Goal: Task Accomplishment & Management: Use online tool/utility

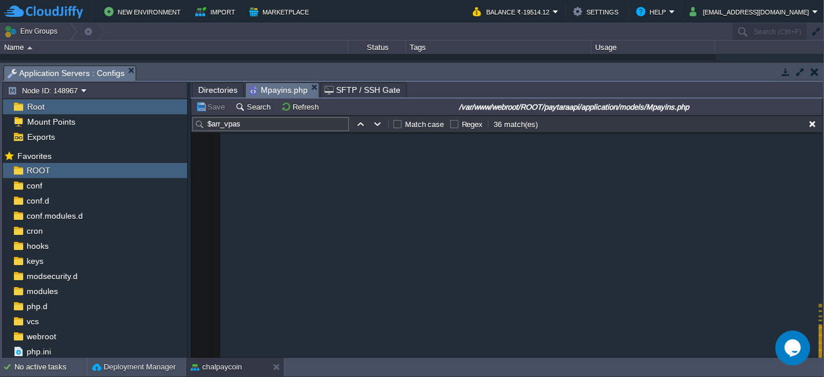
scroll to position [7553, 0]
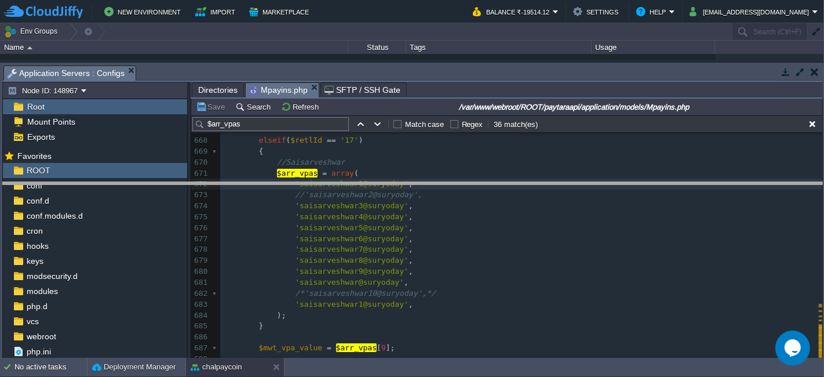
drag, startPoint x: 447, startPoint y: 77, endPoint x: 449, endPoint y: 194, distance: 117.1
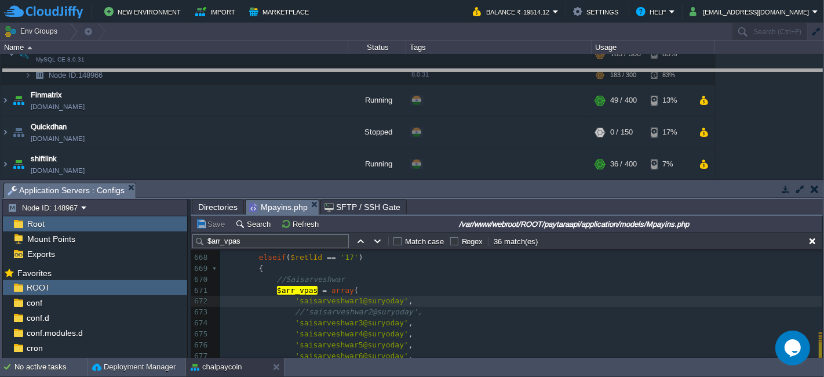
drag, startPoint x: 410, startPoint y: 190, endPoint x: 468, endPoint y: 77, distance: 127.3
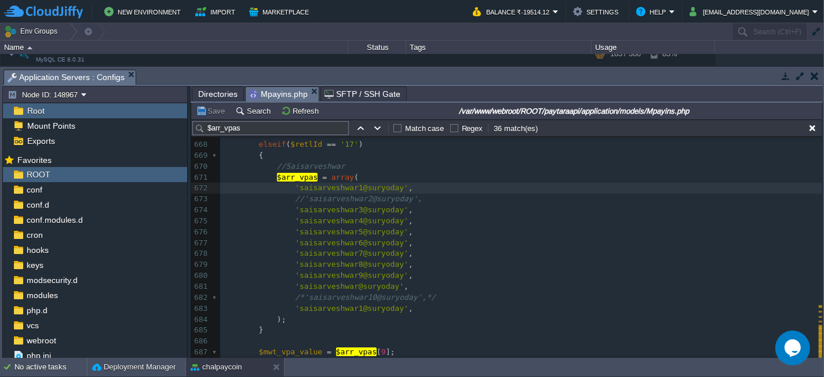
click at [816, 75] on button "button" at bounding box center [815, 76] width 8 height 10
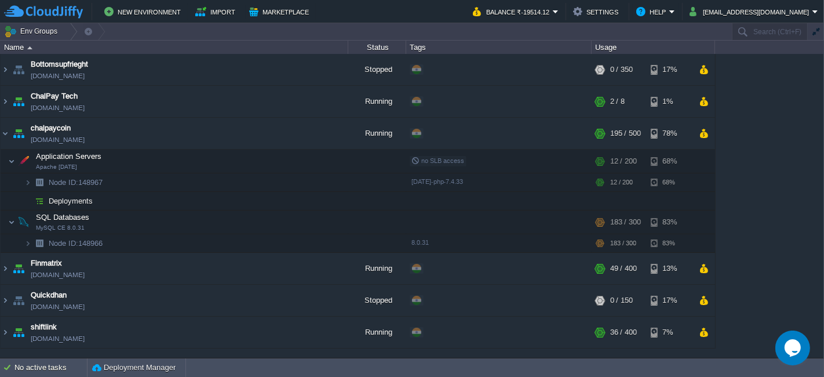
scroll to position [0, 0]
click at [777, 8] on button "[EMAIL_ADDRESS][DOMAIN_NAME]" at bounding box center [751, 12] width 123 height 14
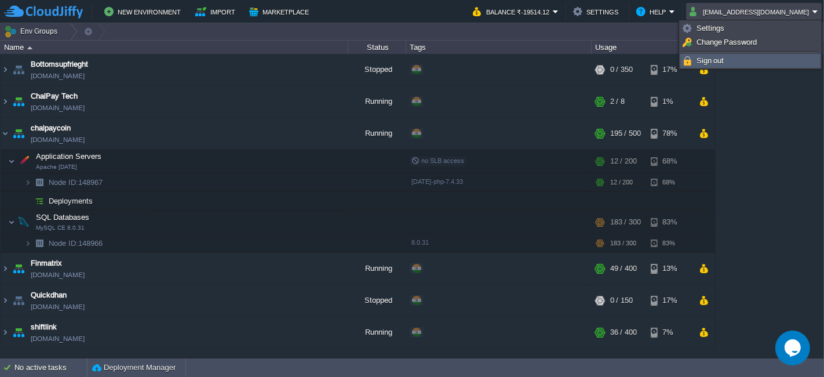
click at [751, 58] on link "Sign out" at bounding box center [750, 60] width 139 height 13
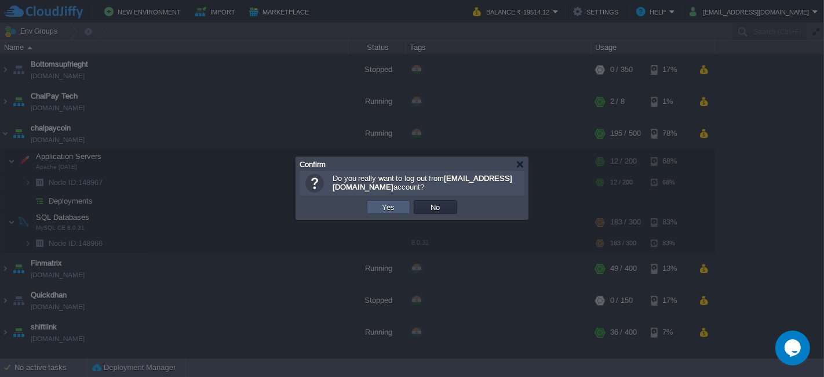
click at [400, 203] on td "Yes" at bounding box center [388, 207] width 43 height 14
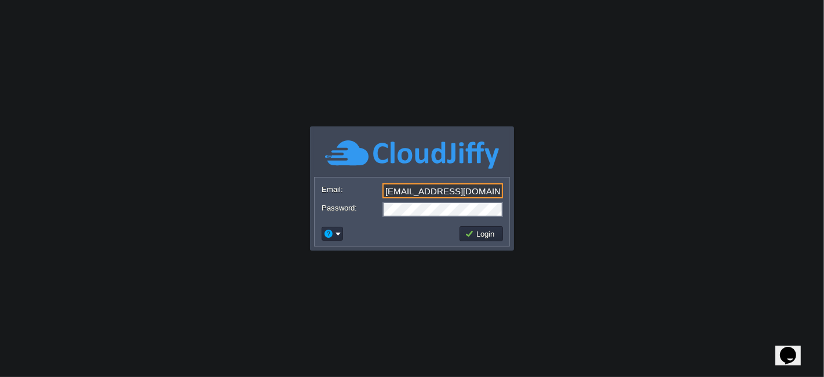
click at [483, 190] on input "nileshkhanapurkar@mobeepay.net" at bounding box center [443, 190] width 121 height 15
type input "[EMAIL_ADDRESS][DOMAIN_NAME]"
click at [490, 237] on button "Login" at bounding box center [482, 233] width 34 height 10
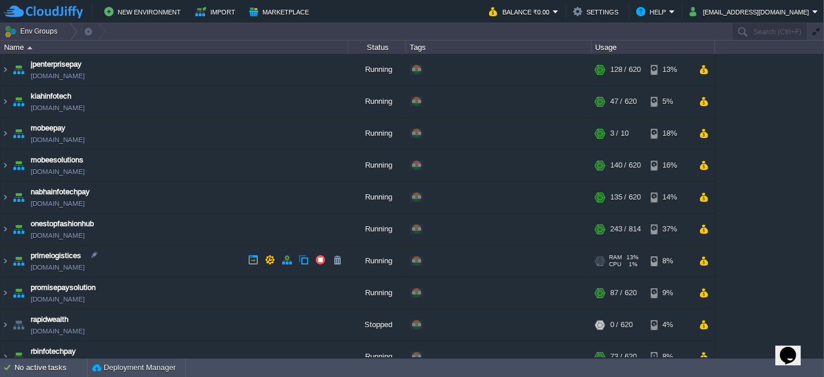
scroll to position [64, 0]
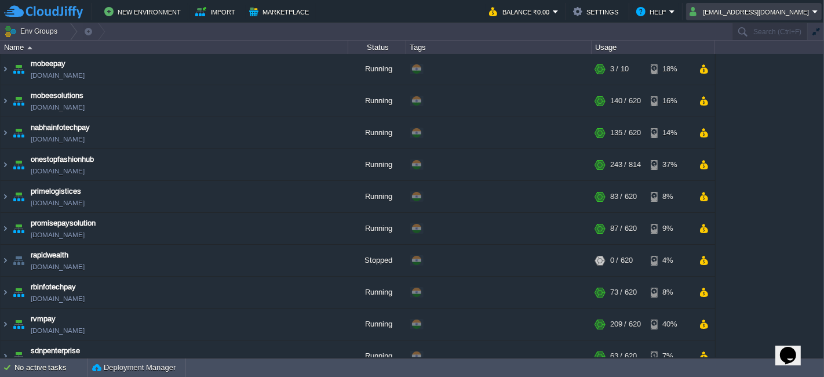
click at [765, 8] on button "nileshkhanapurkar@gmail.com" at bounding box center [751, 12] width 123 height 14
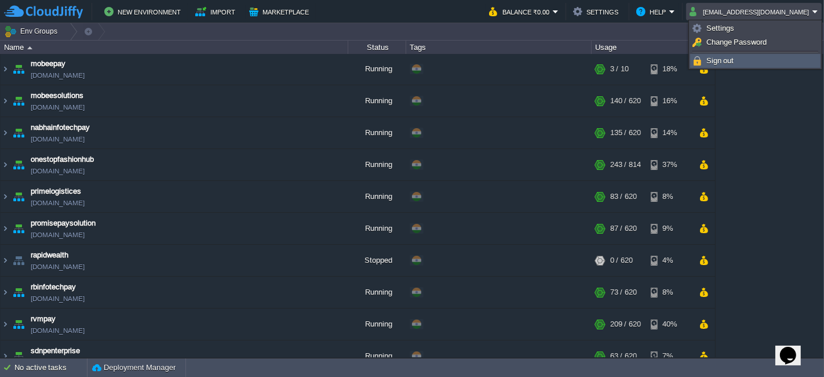
click at [731, 57] on span "Sign out" at bounding box center [721, 60] width 28 height 9
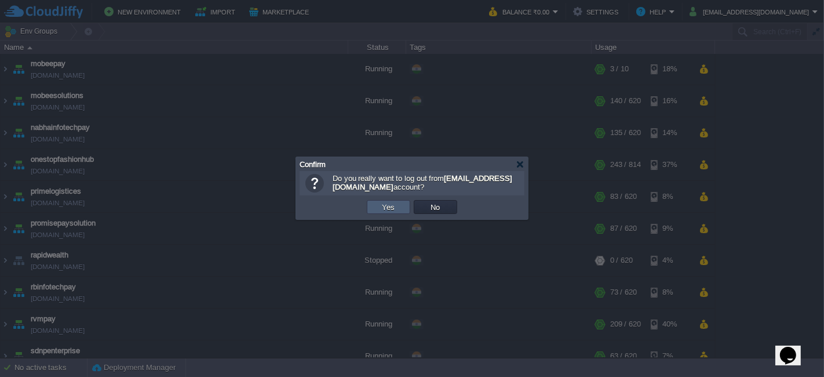
click at [395, 211] on button "Yes" at bounding box center [389, 207] width 20 height 10
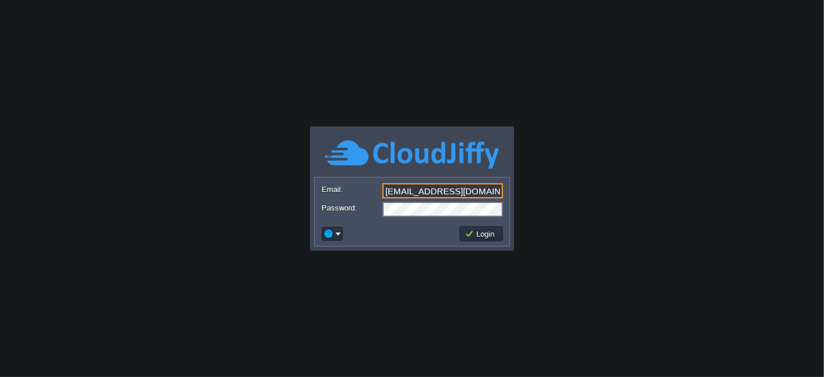
click at [450, 196] on input "[EMAIL_ADDRESS][DOMAIN_NAME]" at bounding box center [443, 190] width 121 height 15
type input "kanjul.khare@gmail.com"
click at [481, 231] on button "Login" at bounding box center [482, 233] width 34 height 10
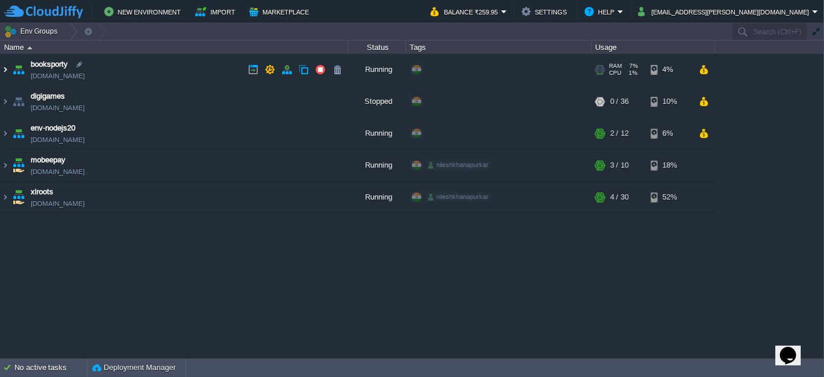
click at [5, 69] on img at bounding box center [5, 69] width 9 height 31
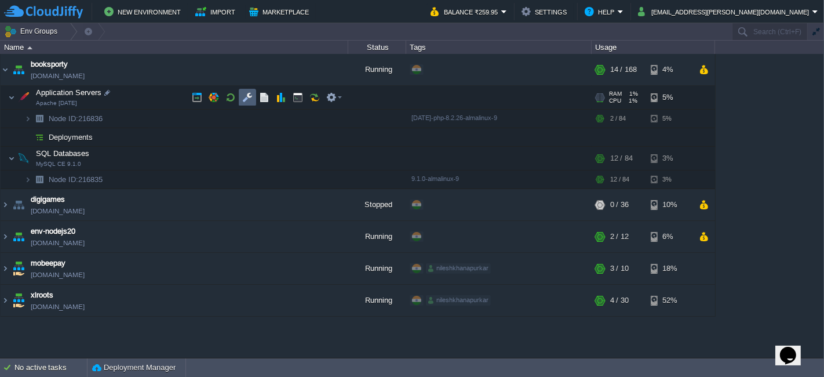
click at [245, 99] on button "button" at bounding box center [247, 97] width 10 height 10
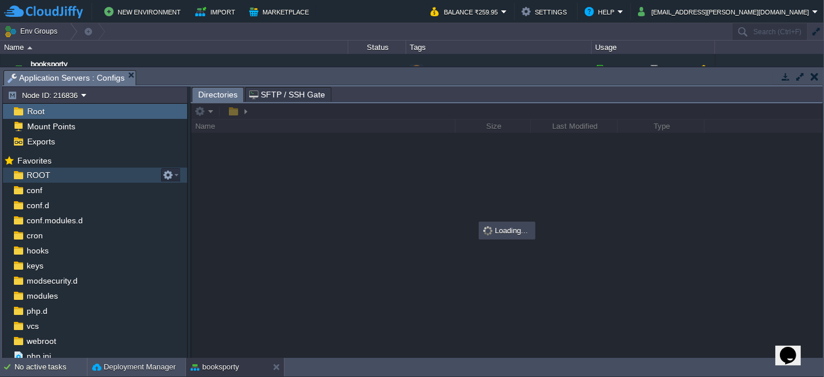
click at [54, 171] on div "ROOT" at bounding box center [95, 175] width 184 height 15
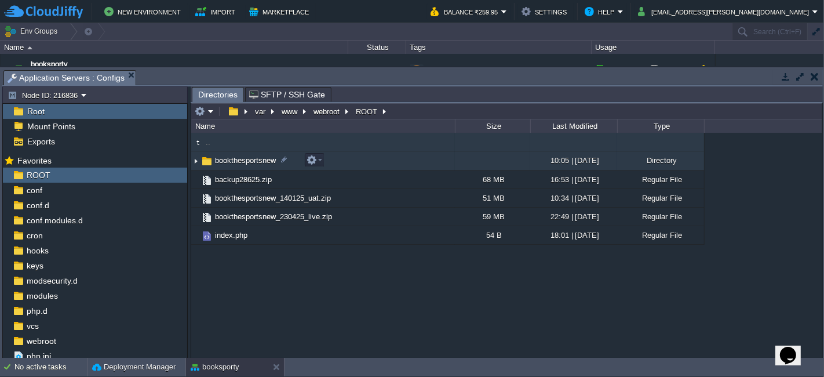
click at [340, 163] on td "bookthesportsnew" at bounding box center [323, 160] width 264 height 19
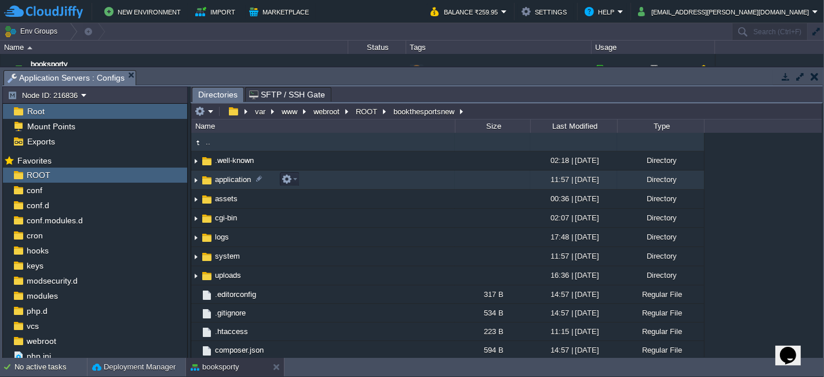
click at [312, 181] on td "application" at bounding box center [323, 179] width 264 height 19
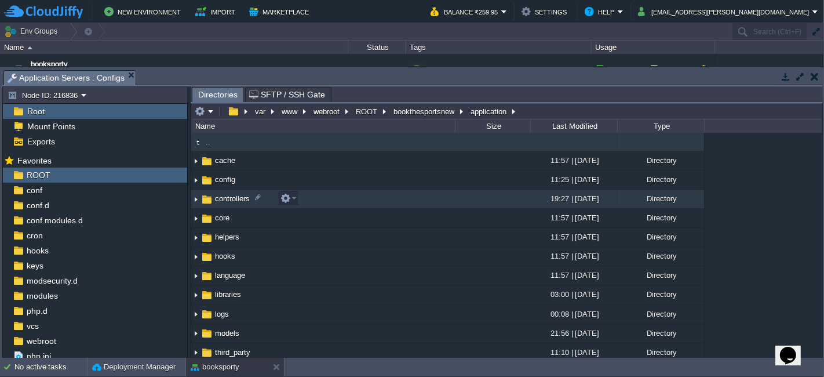
click at [338, 195] on td "controllers" at bounding box center [323, 199] width 264 height 19
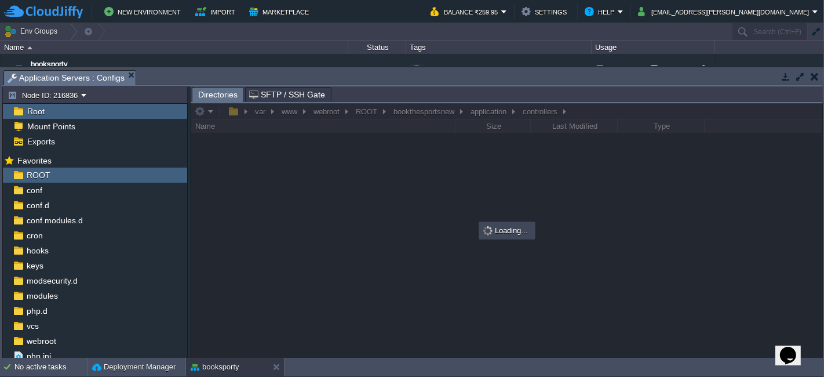
click at [377, 205] on div at bounding box center [506, 230] width 631 height 254
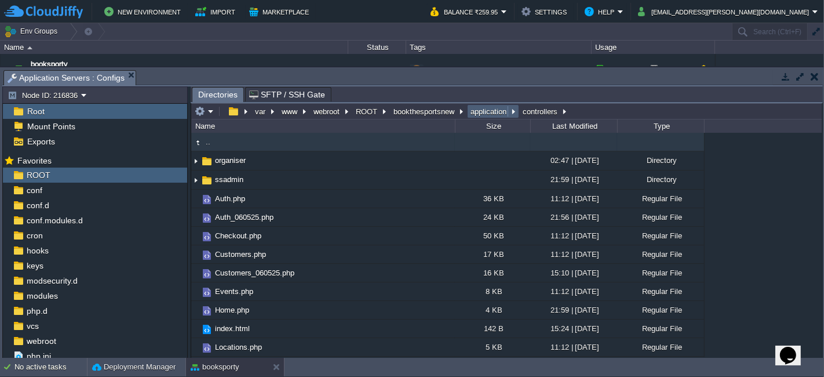
click at [476, 108] on button "application" at bounding box center [489, 111] width 41 height 10
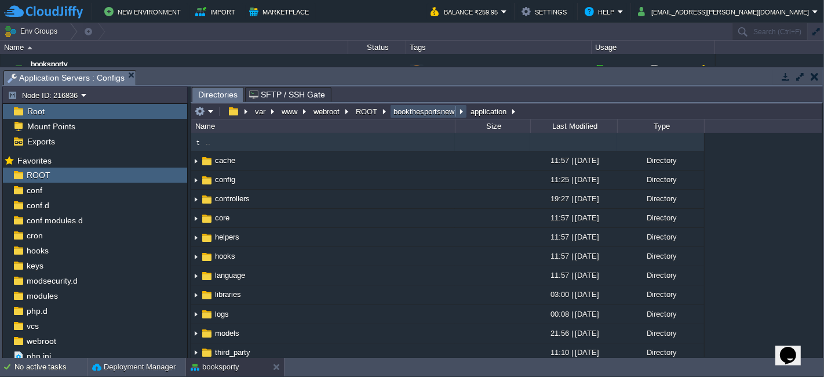
click at [409, 107] on button "bookthesportsnew" at bounding box center [424, 111] width 65 height 10
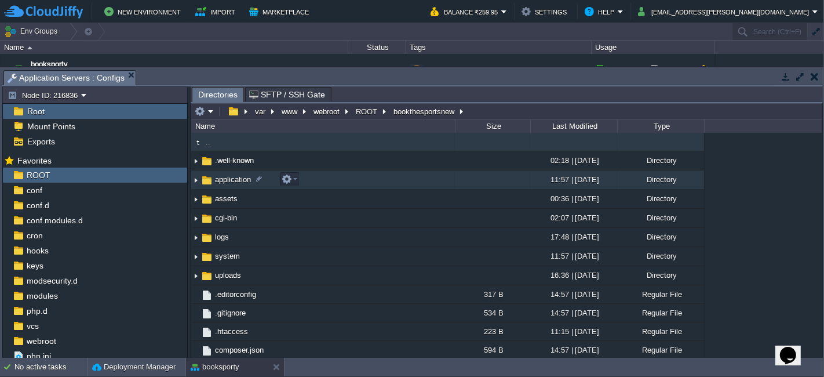
click at [316, 180] on td "application" at bounding box center [323, 179] width 264 height 19
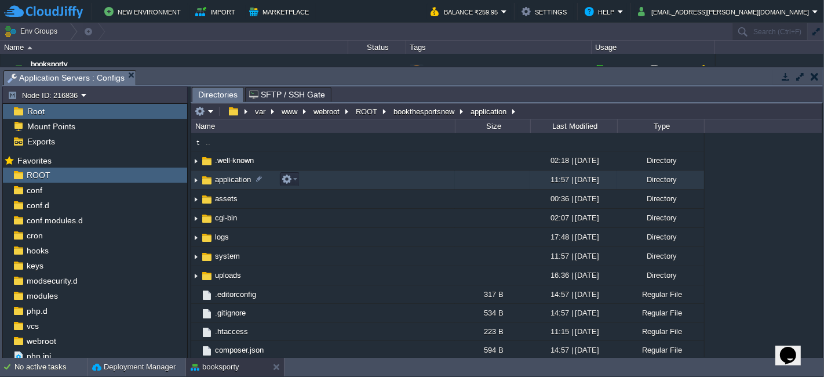
click at [316, 180] on td "application" at bounding box center [323, 179] width 264 height 19
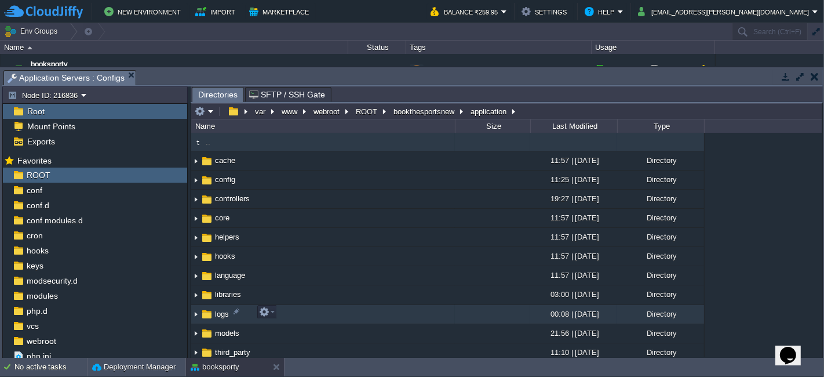
scroll to position [58, 0]
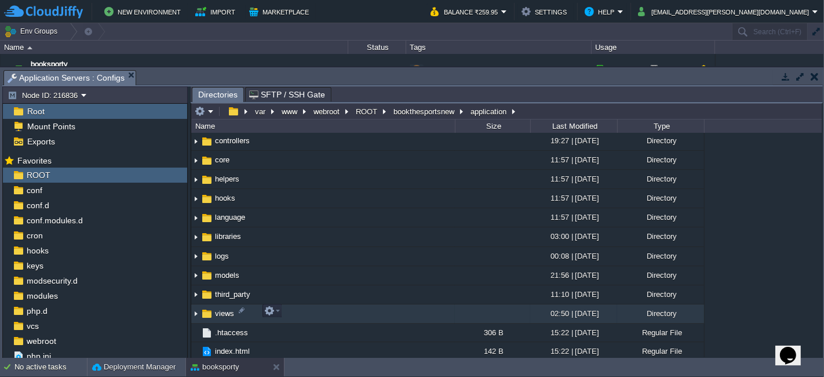
click at [294, 315] on td "views" at bounding box center [323, 313] width 264 height 19
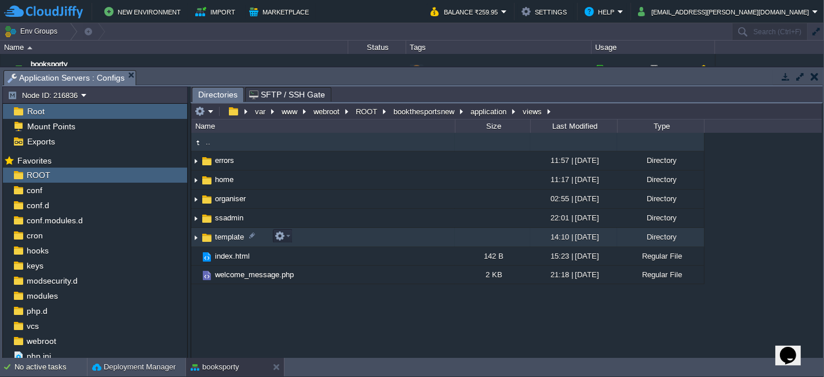
click at [320, 232] on td "template" at bounding box center [323, 237] width 264 height 19
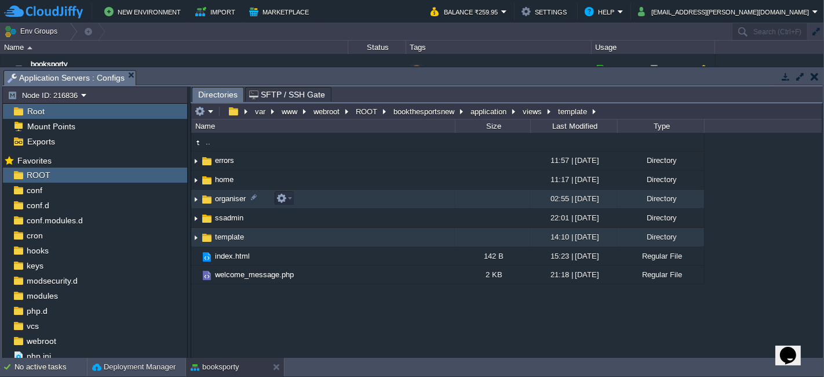
click at [347, 197] on td "organiser" at bounding box center [323, 199] width 264 height 19
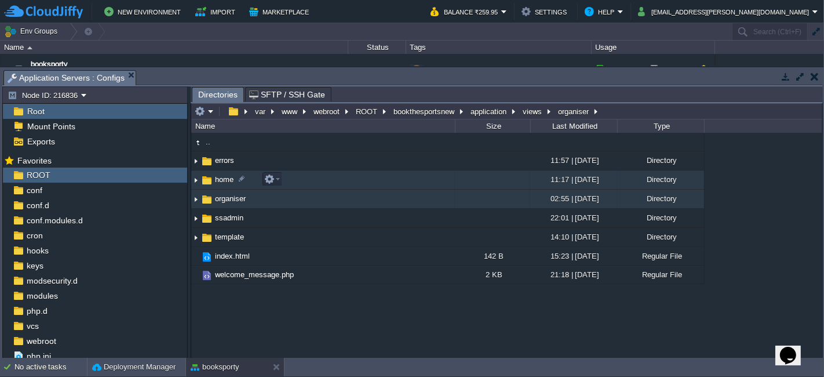
click at [313, 180] on td "home" at bounding box center [323, 179] width 264 height 19
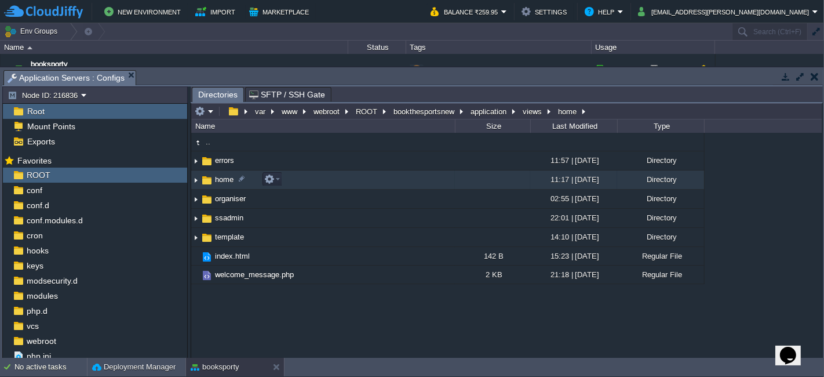
click at [311, 176] on td "home" at bounding box center [323, 179] width 264 height 19
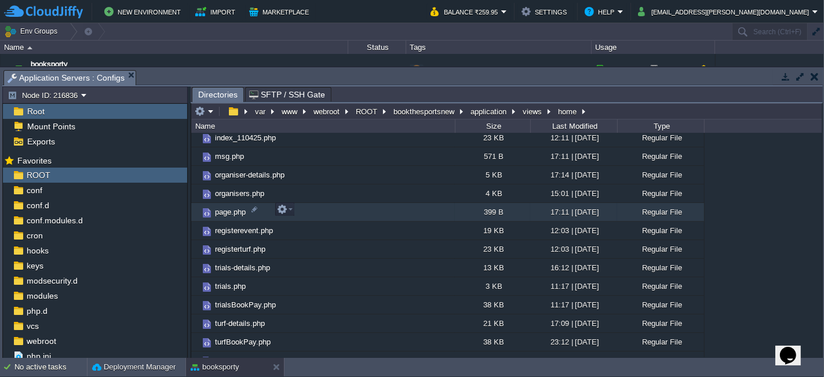
scroll to position [181, 0]
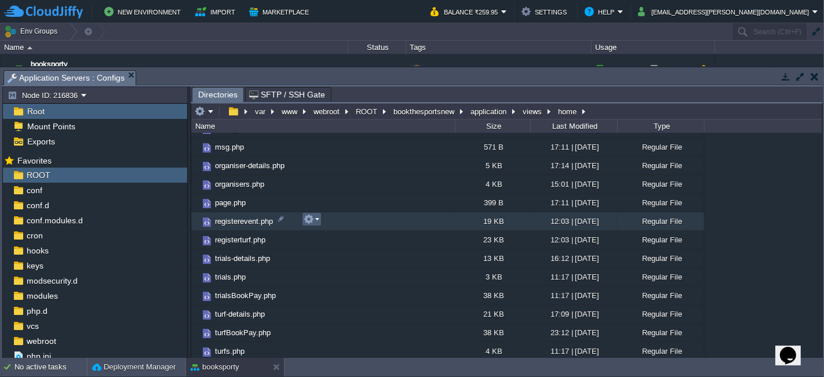
click at [310, 217] on button "button" at bounding box center [309, 219] width 10 height 10
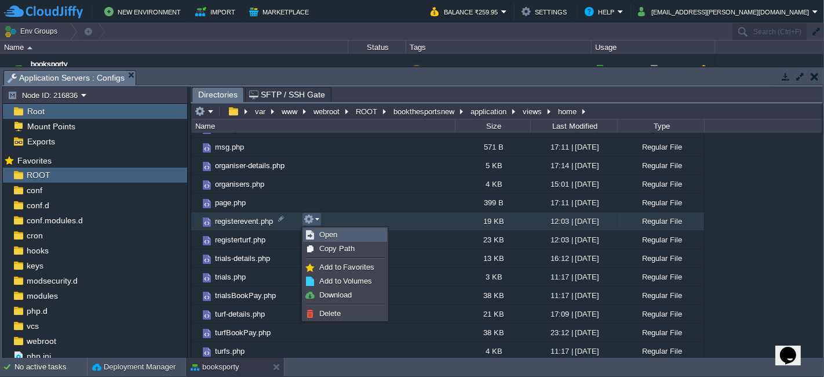
click at [347, 231] on link "Open" at bounding box center [345, 234] width 83 height 13
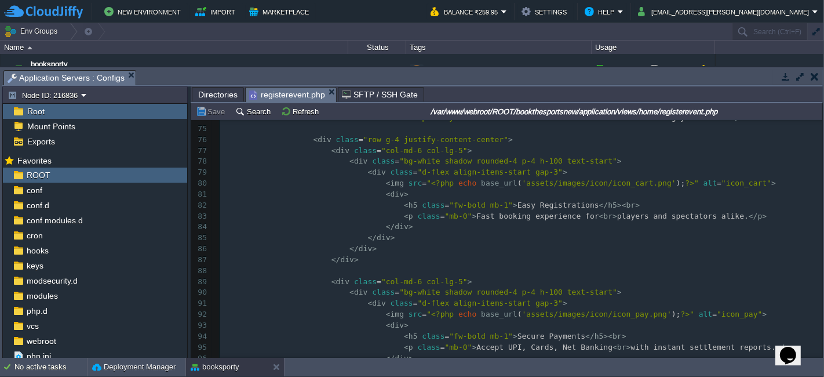
scroll to position [708, 0]
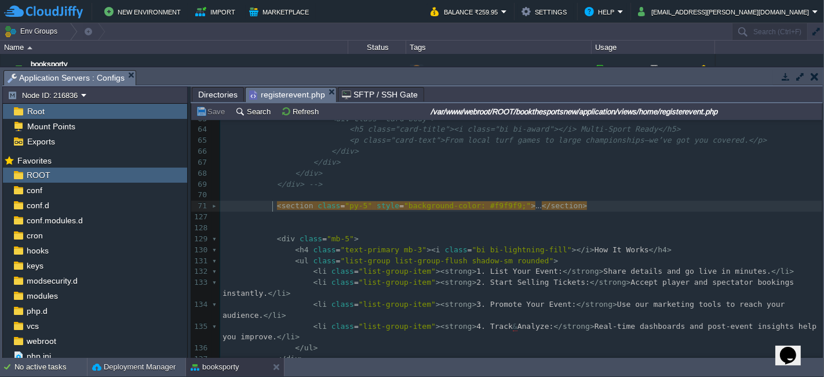
type textarea "-"
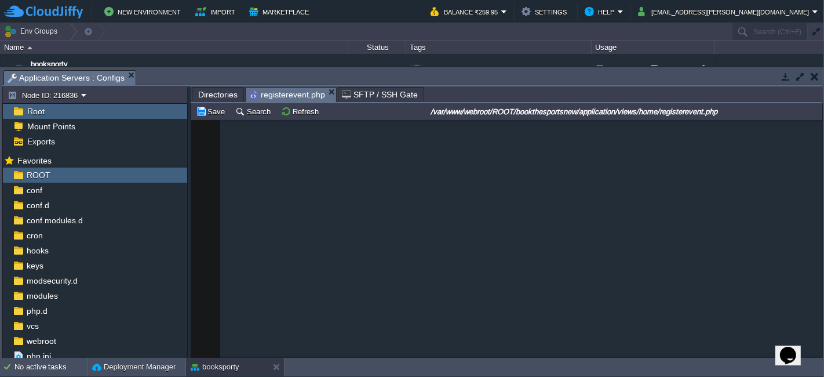
scroll to position [1163, 0]
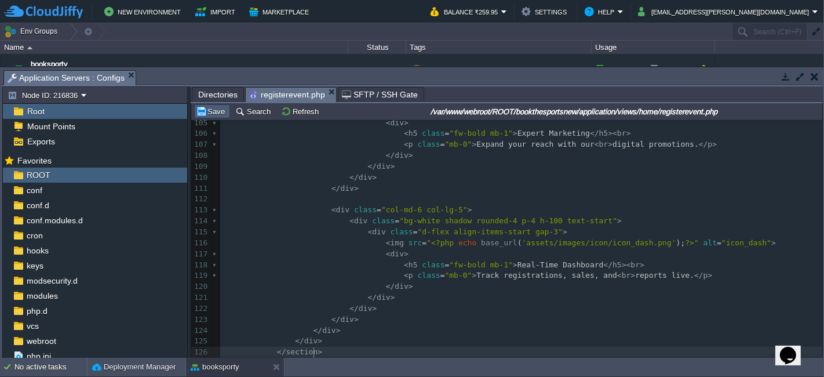
click at [212, 110] on button "Save" at bounding box center [212, 111] width 32 height 10
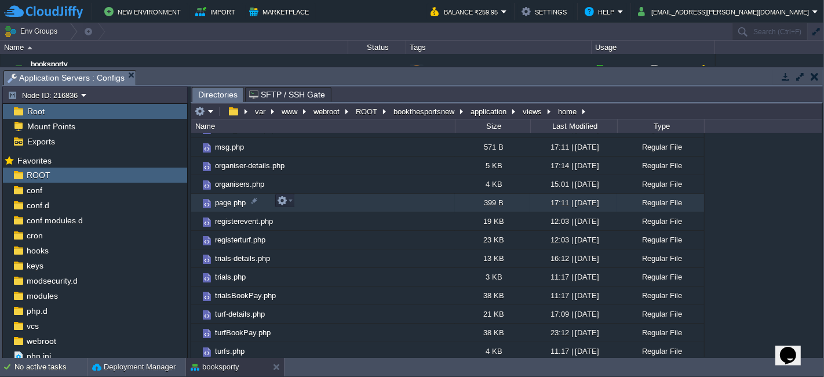
click at [424, 203] on td "page.php" at bounding box center [323, 203] width 264 height 19
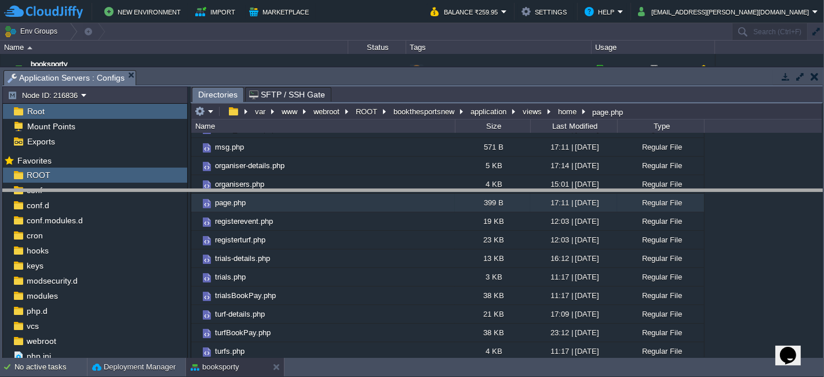
drag, startPoint x: 427, startPoint y: 80, endPoint x: 412, endPoint y: 199, distance: 120.4
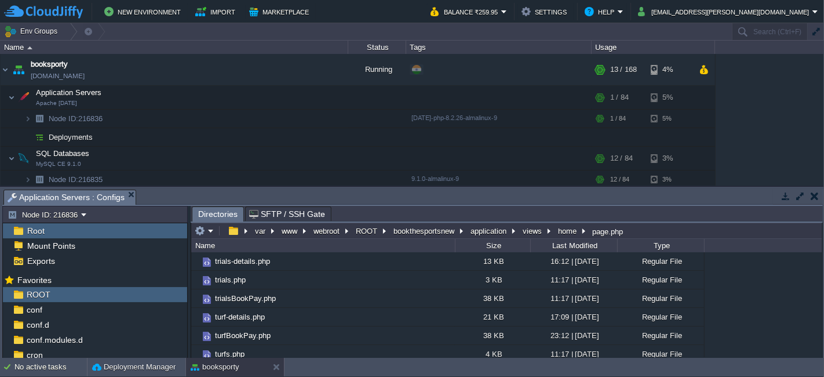
scroll to position [301, 0]
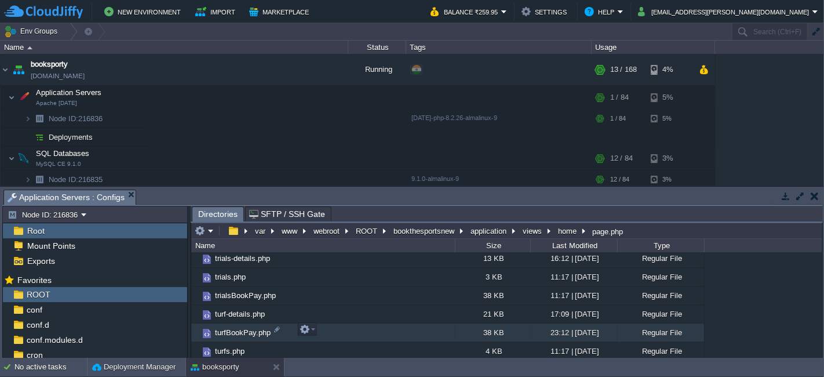
click at [324, 327] on td "turfBookPay.php" at bounding box center [323, 332] width 264 height 19
click at [336, 325] on td "turfBookPay.php" at bounding box center [323, 332] width 264 height 19
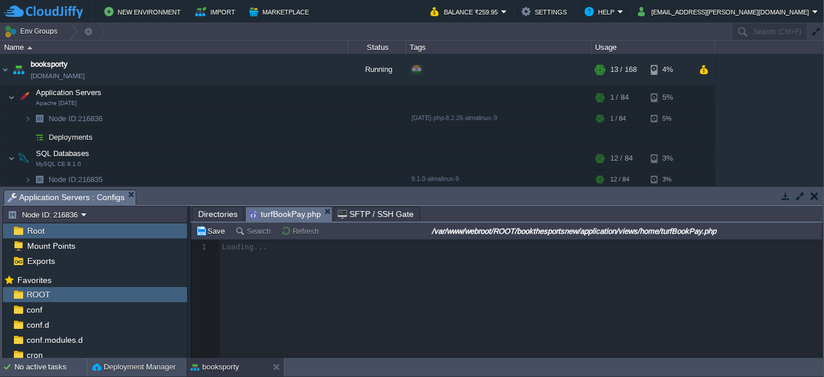
click at [359, 256] on div at bounding box center [506, 298] width 631 height 118
click at [394, 295] on div at bounding box center [506, 298] width 631 height 118
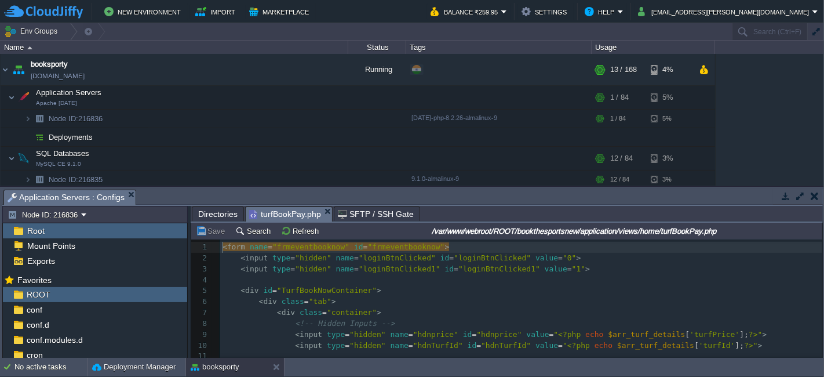
scroll to position [3, 0]
click at [399, 291] on pre "< div id = "TurfBookNowContainer" >" at bounding box center [521, 290] width 602 height 11
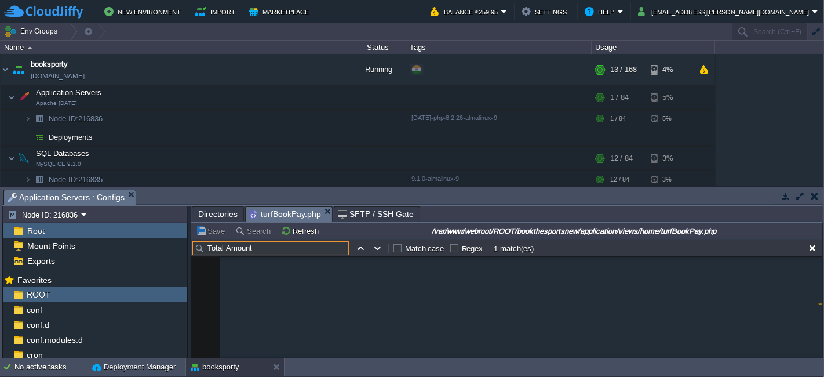
scroll to position [4033, 0]
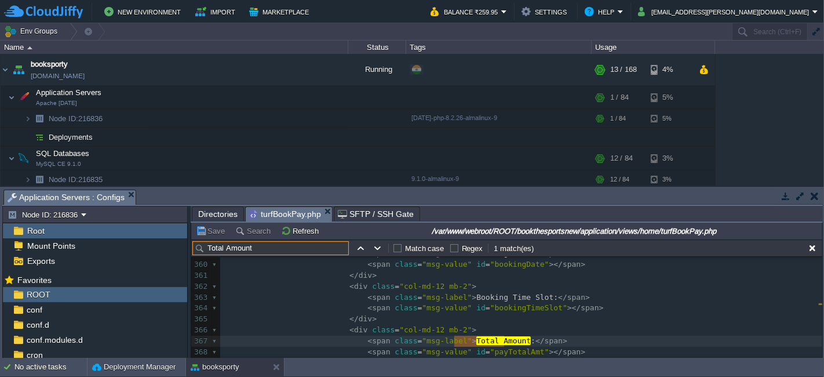
type input "Total Amount"
type textarea "Total Amount"
click at [214, 227] on button "Save" at bounding box center [212, 230] width 32 height 10
click at [205, 228] on button "Save" at bounding box center [212, 230] width 32 height 10
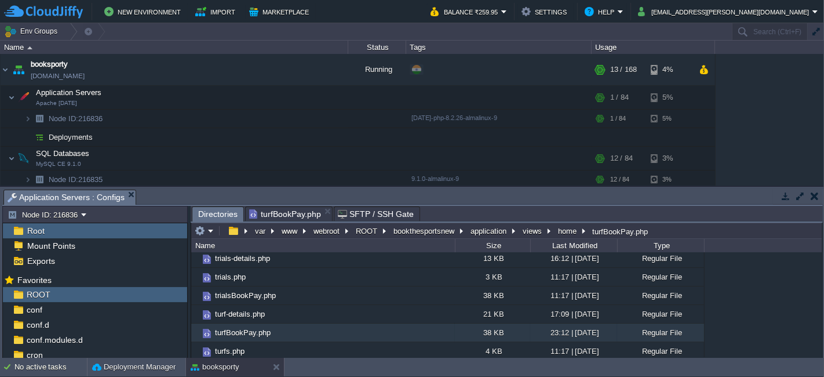
click at [210, 213] on span "Directories" at bounding box center [217, 214] width 39 height 14
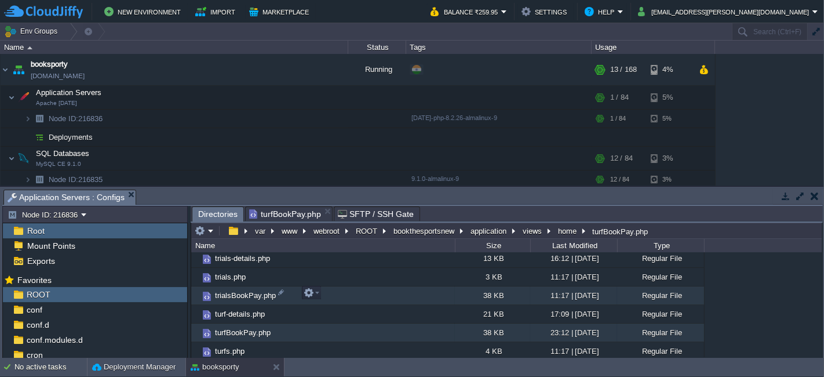
click at [326, 294] on td "trialsBookPay.php" at bounding box center [323, 295] width 264 height 19
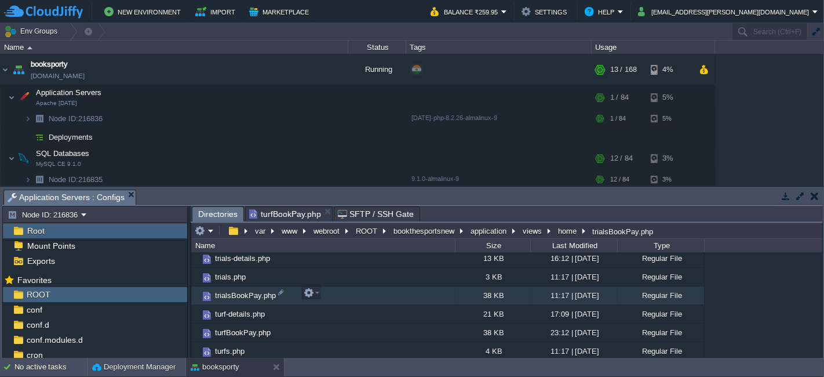
click at [326, 294] on td "trialsBookPay.php" at bounding box center [323, 295] width 264 height 19
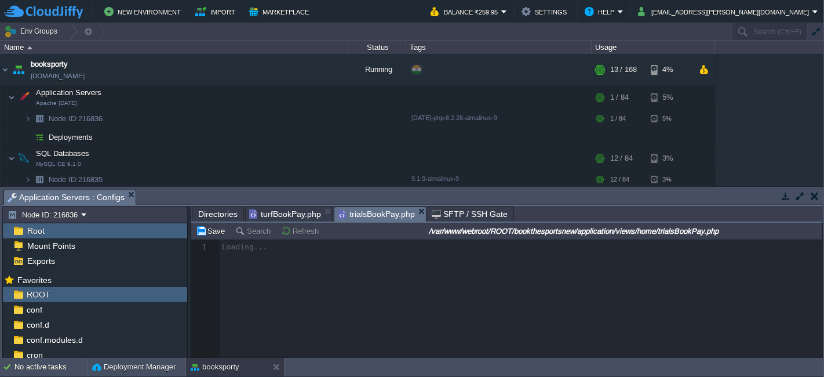
click at [280, 207] on span "turfBookPay.php" at bounding box center [285, 214] width 72 height 14
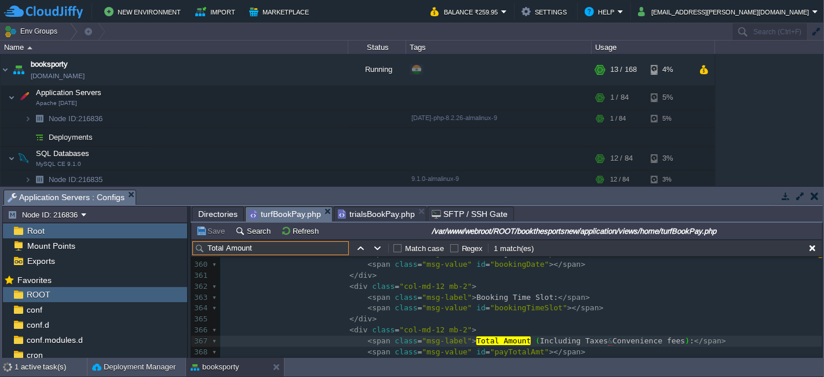
click at [256, 246] on input "Total Amount" at bounding box center [270, 248] width 156 height 14
click at [347, 209] on span "trialsBookPay.php" at bounding box center [376, 214] width 77 height 14
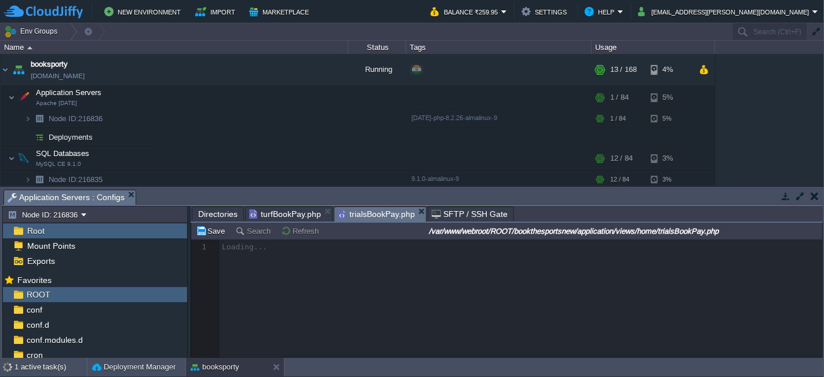
click at [432, 276] on div at bounding box center [506, 298] width 631 height 118
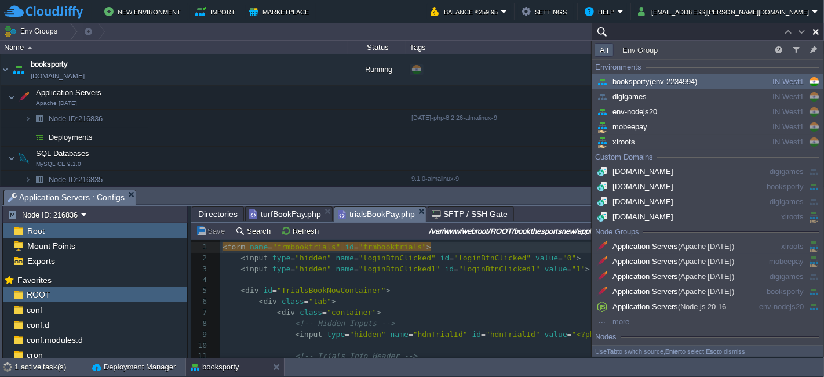
scroll to position [3, 0]
click at [431, 293] on pre "< div id = "TrialsBookNowContainer" >" at bounding box center [521, 290] width 602 height 11
type input "Search (Ctrl+F)"
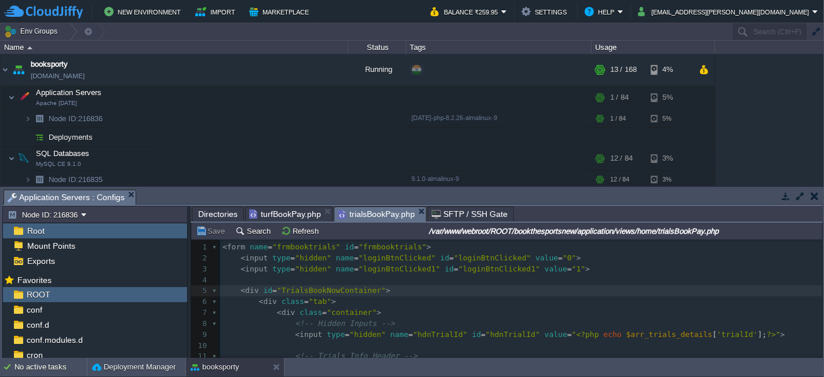
scroll to position [16, 0]
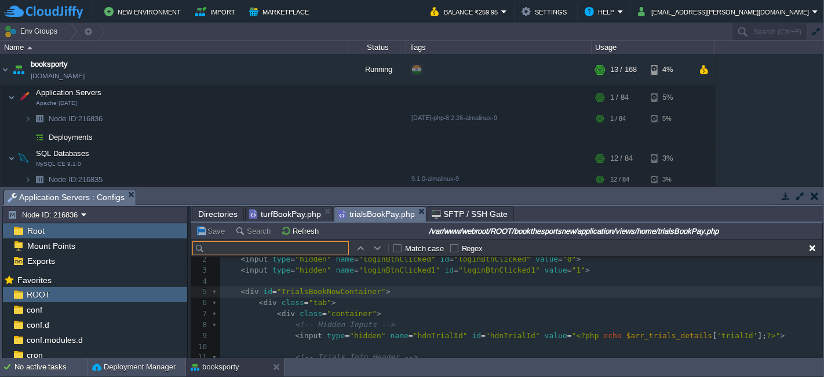
type input "Total Amount"
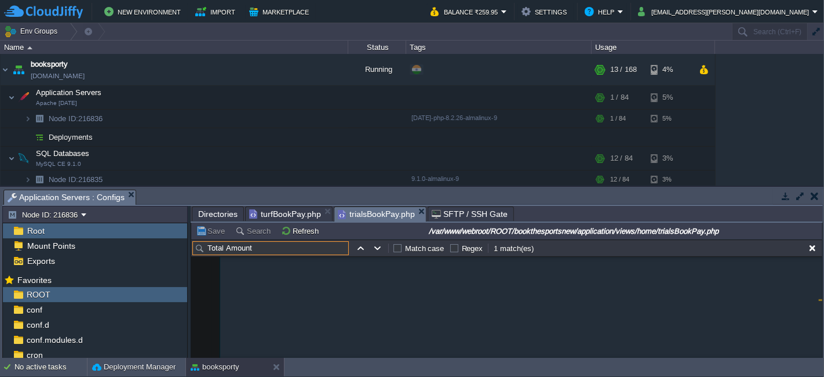
scroll to position [3650, 0]
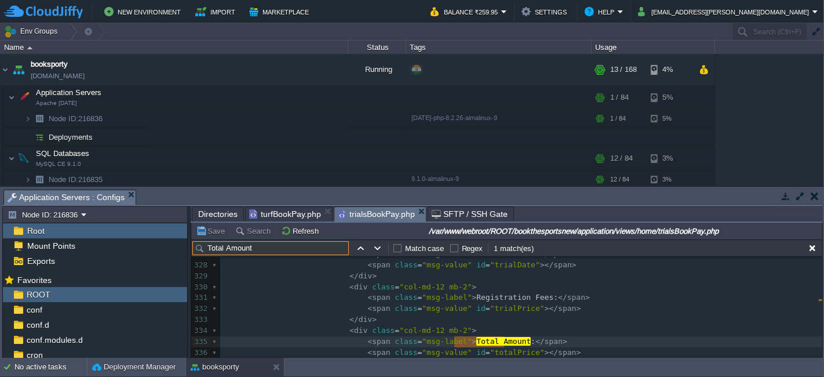
click at [276, 211] on span "turfBookPay.php" at bounding box center [285, 214] width 72 height 14
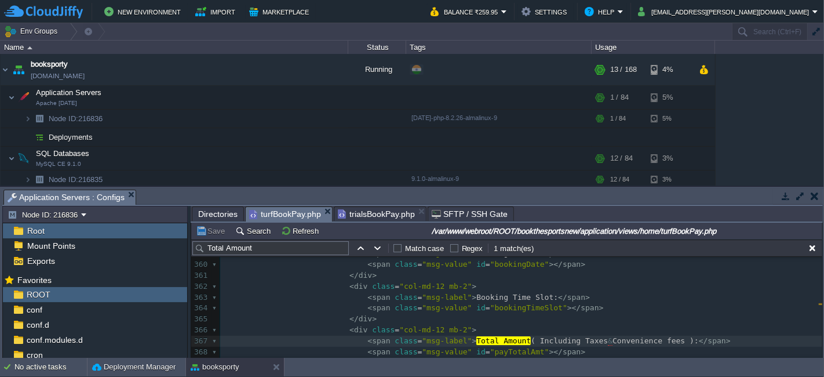
type textarea "Total Amount ( Including Taxes & Convenience fees ):"
click at [361, 211] on span "trialsBookPay.php" at bounding box center [376, 214] width 77 height 14
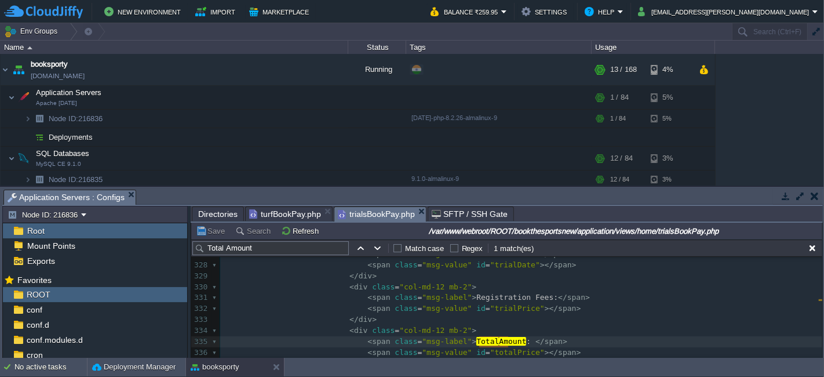
type textarea "Total Amount:"
click at [213, 229] on button "Save" at bounding box center [212, 230] width 32 height 10
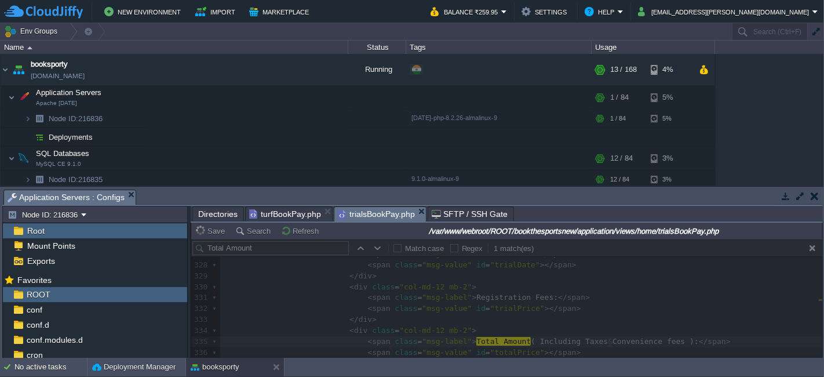
click at [219, 209] on span "Directories" at bounding box center [217, 214] width 39 height 14
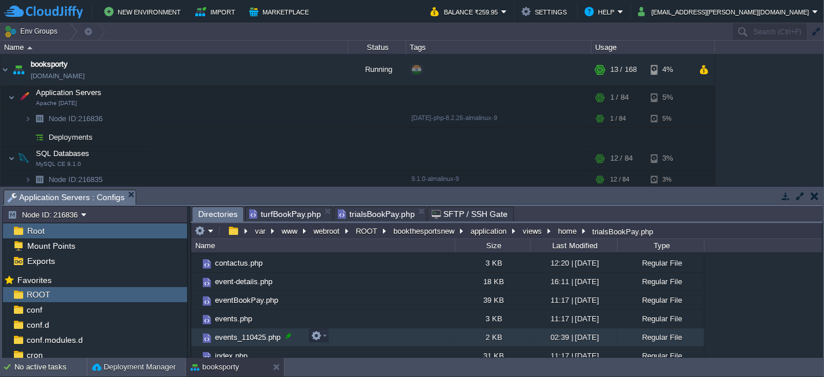
scroll to position [64, 0]
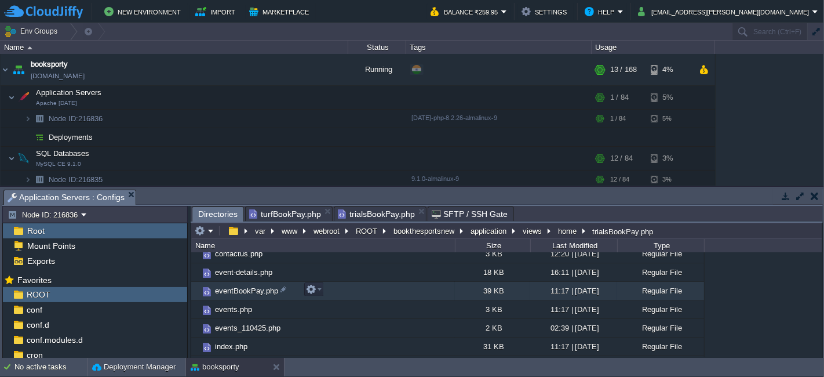
click at [348, 292] on td "eventBookPay.php" at bounding box center [323, 291] width 264 height 19
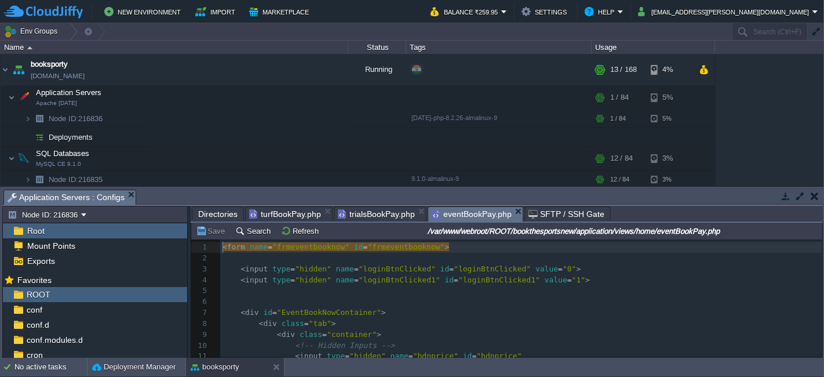
scroll to position [3, 0]
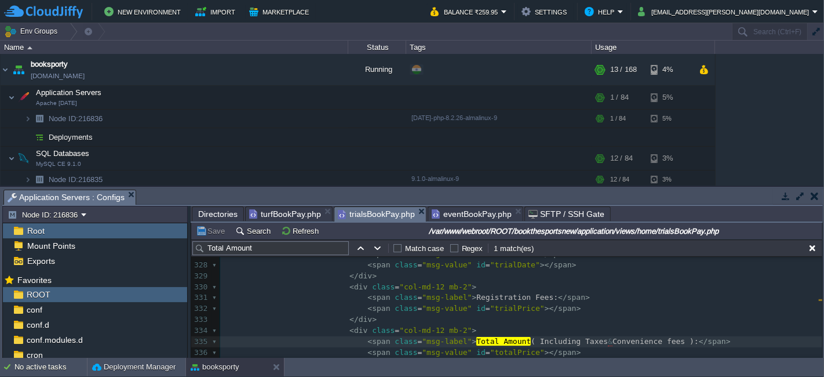
click at [374, 214] on span "trialsBookPay.php" at bounding box center [376, 214] width 77 height 14
click at [270, 250] on input "Total Amount" at bounding box center [270, 248] width 156 height 14
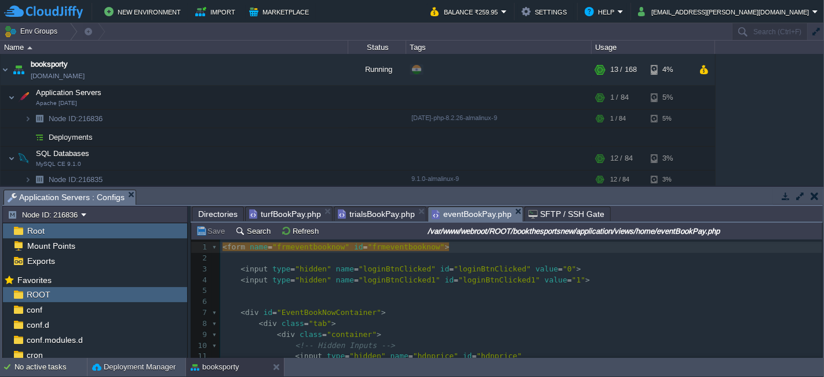
click at [467, 215] on span "eventBookPay.php" at bounding box center [472, 214] width 80 height 14
click at [475, 291] on pre "​" at bounding box center [521, 290] width 602 height 11
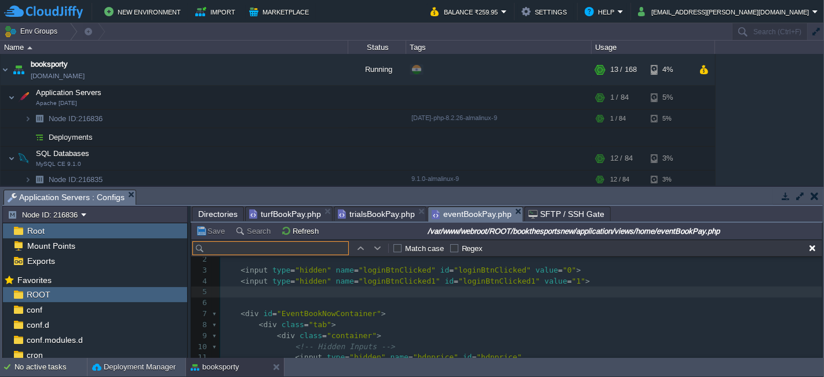
type input "Total Amount"
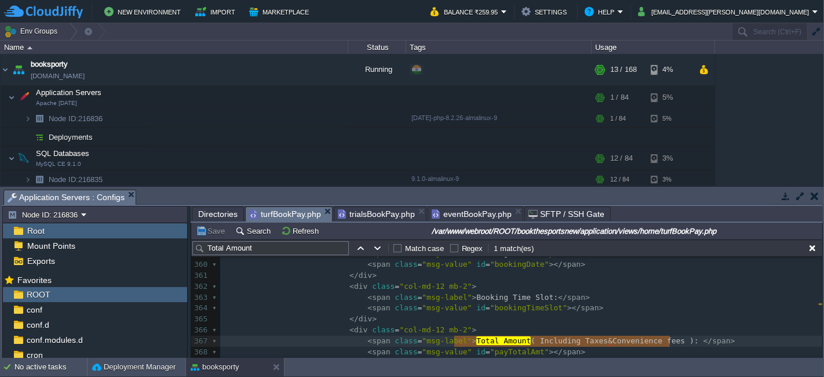
click at [287, 213] on span "turfBookPay.php" at bounding box center [285, 214] width 72 height 14
click at [280, 248] on input "Total Amount" at bounding box center [270, 248] width 156 height 14
type textarea "Total Amount ( Including Taxes & Convenience fees )"
click at [463, 212] on span "eventBookPay.php" at bounding box center [472, 214] width 80 height 14
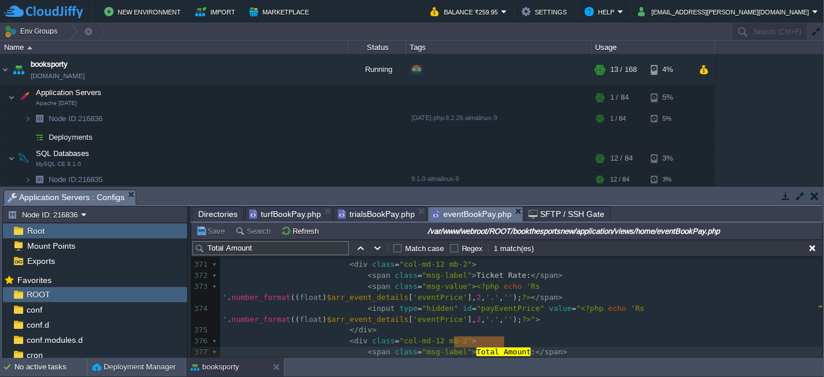
type textarea "Total Amount"
click at [207, 224] on td "Save" at bounding box center [212, 231] width 36 height 14
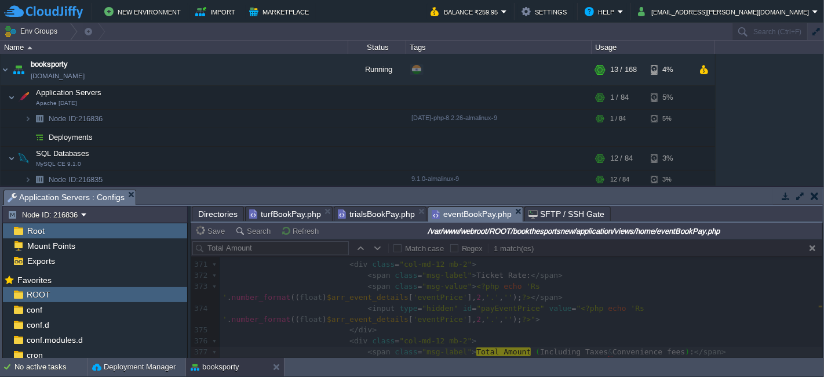
click at [220, 213] on span "Directories" at bounding box center [217, 214] width 39 height 14
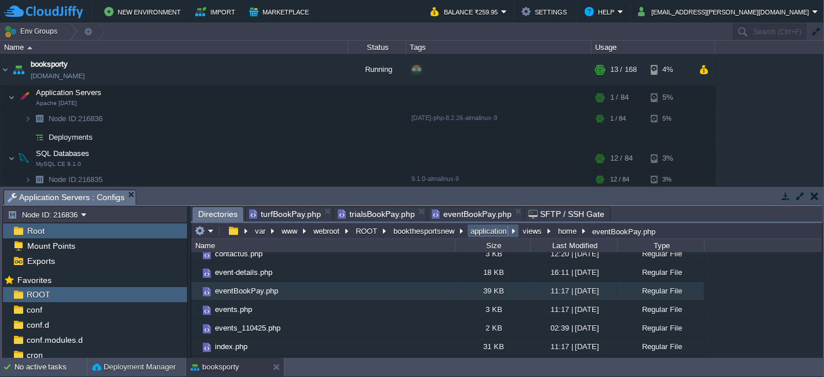
click at [480, 228] on button "application" at bounding box center [489, 230] width 41 height 10
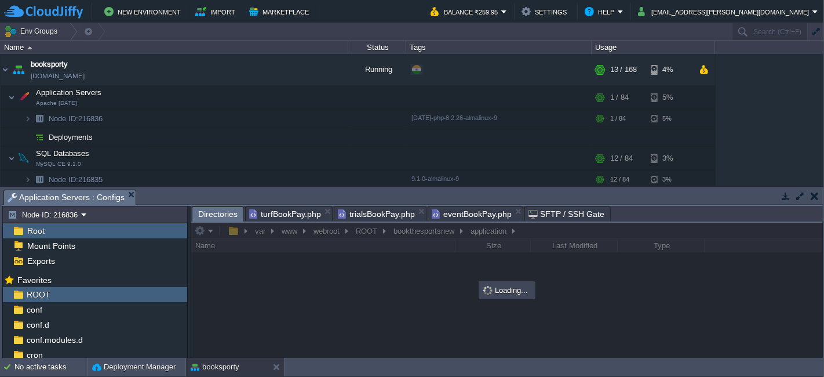
scroll to position [0, 0]
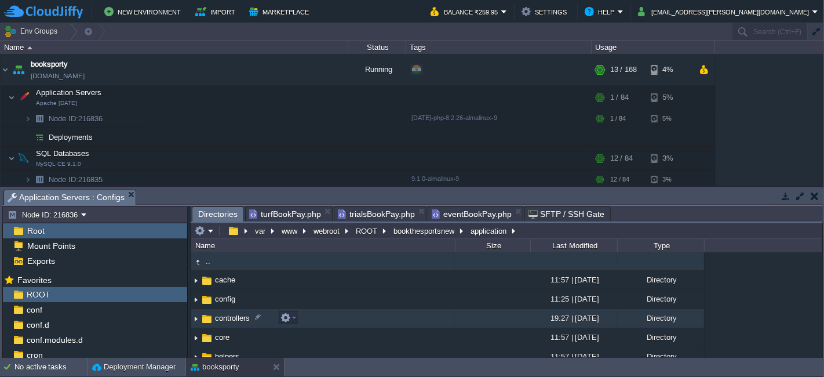
click at [325, 322] on td "controllers" at bounding box center [323, 318] width 264 height 19
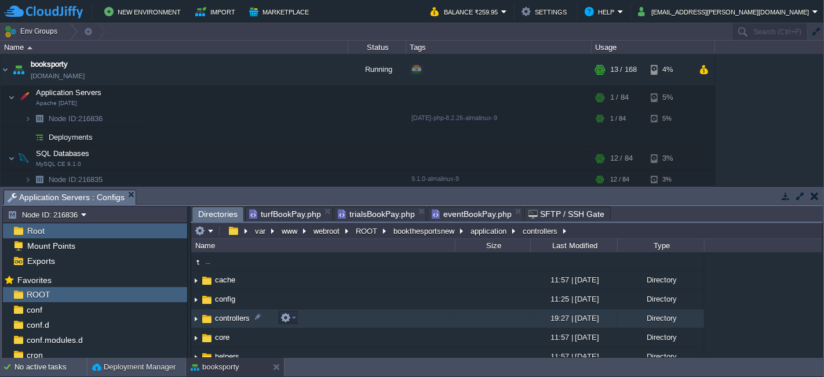
click at [325, 322] on td "controllers" at bounding box center [323, 318] width 264 height 19
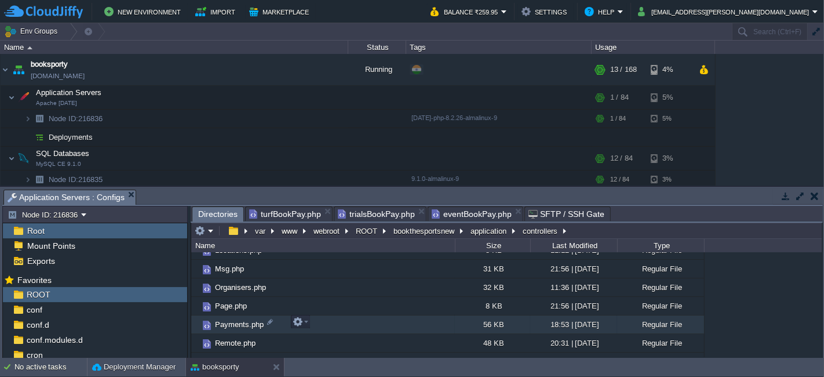
scroll to position [236, 0]
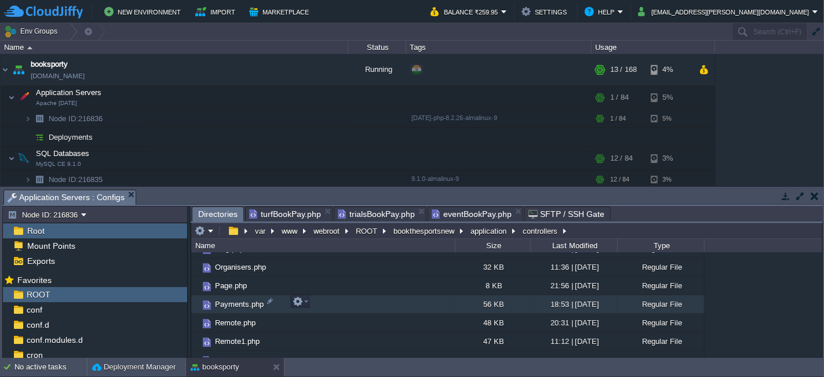
click at [334, 304] on td "Payments.php" at bounding box center [323, 304] width 264 height 19
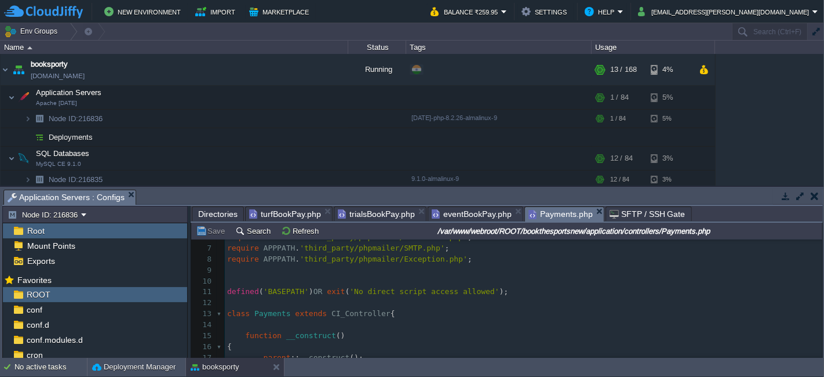
scroll to position [63, 0]
click at [478, 211] on span "eventBookPay.php" at bounding box center [472, 214] width 80 height 14
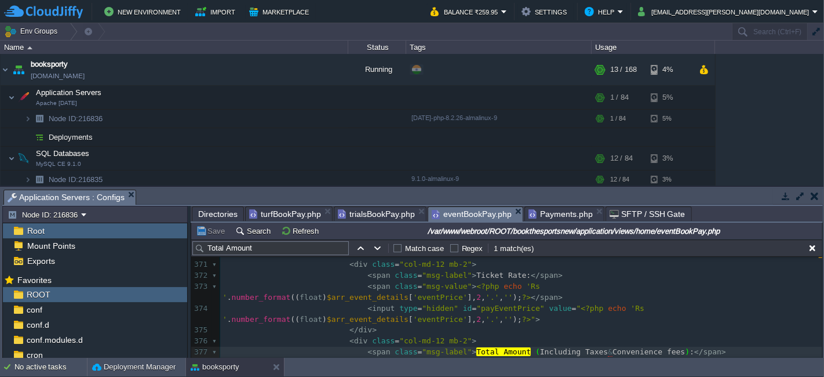
click at [267, 253] on input "Total Amount" at bounding box center [270, 248] width 156 height 14
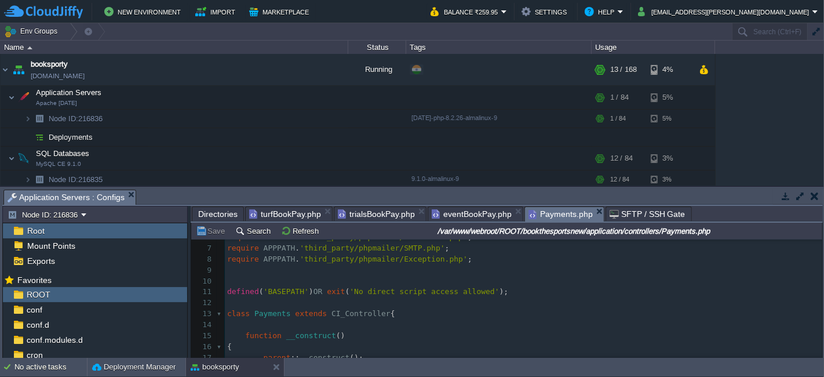
click at [559, 213] on span "Payments.php" at bounding box center [561, 214] width 64 height 14
click at [538, 282] on pre "​" at bounding box center [524, 281] width 598 height 11
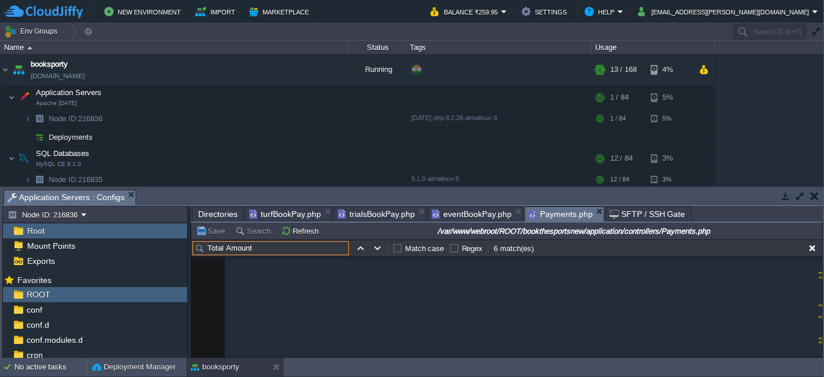
scroll to position [1967, 0]
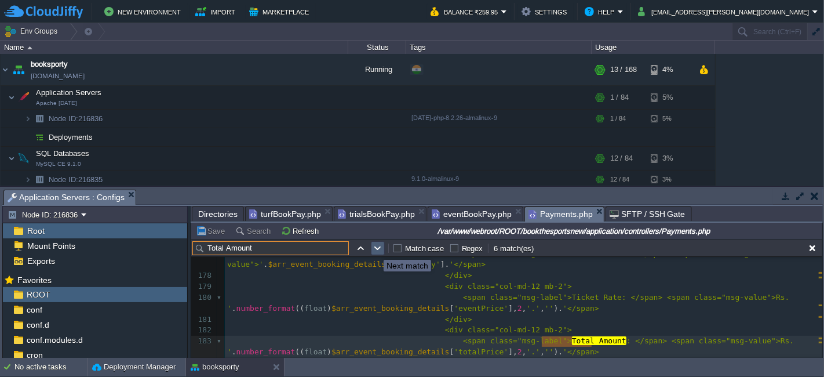
type input "Total Amount"
click at [373, 248] on button "button" at bounding box center [378, 248] width 10 height 10
type textarea "Total Amount"
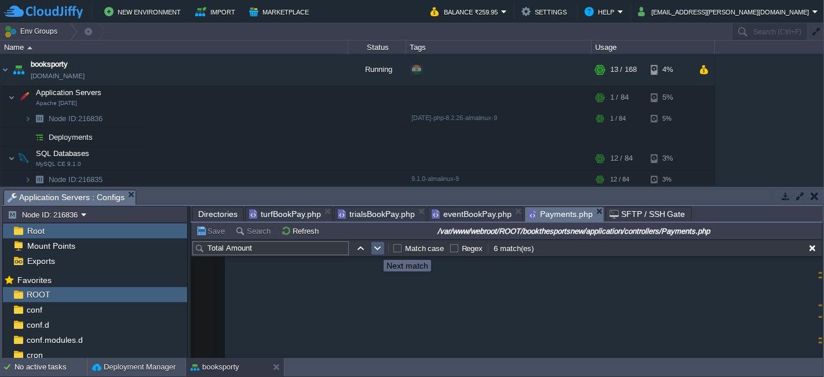
scroll to position [2634, 0]
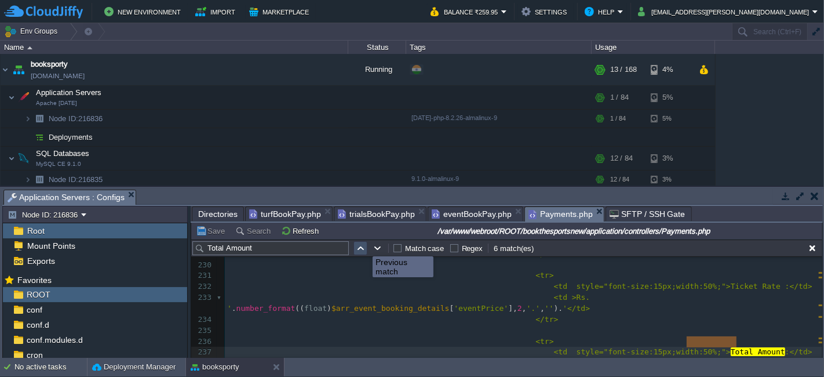
click at [362, 246] on button "button" at bounding box center [360, 248] width 10 height 10
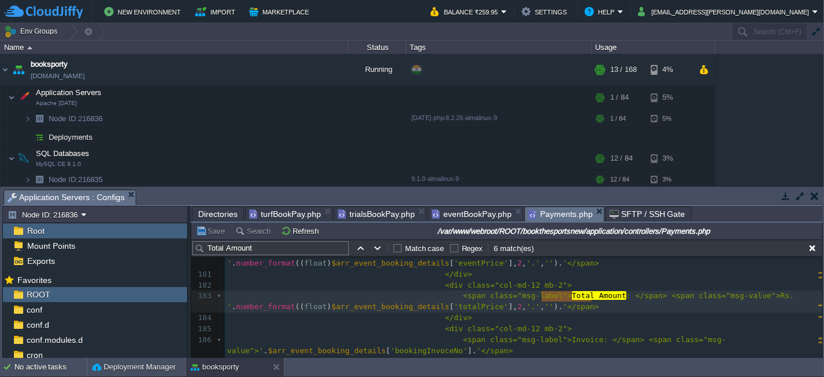
click at [377, 212] on span "trialsBookPay.php" at bounding box center [376, 214] width 77 height 14
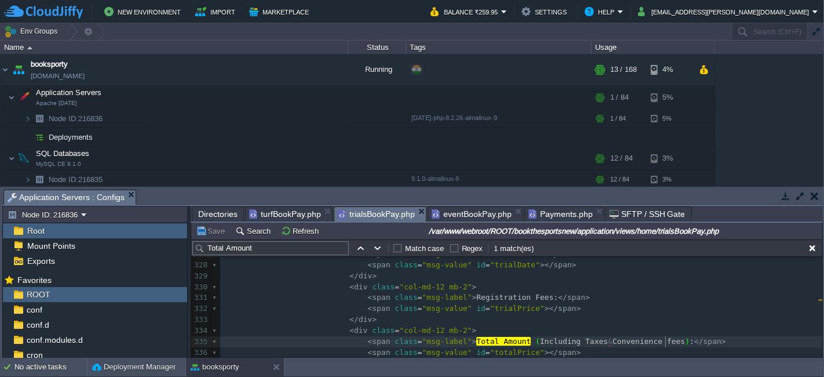
type textarea "Total Amount ( Including Taxes & Convenience fees )"
click at [549, 214] on span "Payments.php" at bounding box center [561, 214] width 64 height 14
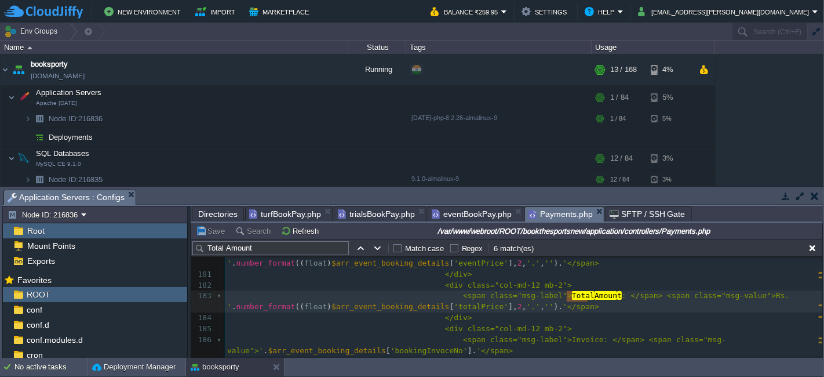
type textarea "Total Amoun"
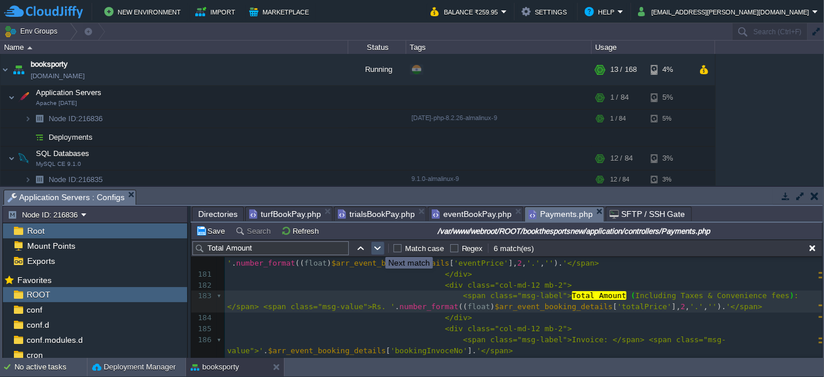
click at [377, 246] on button "button" at bounding box center [378, 248] width 10 height 10
type textarea "Total Amount"
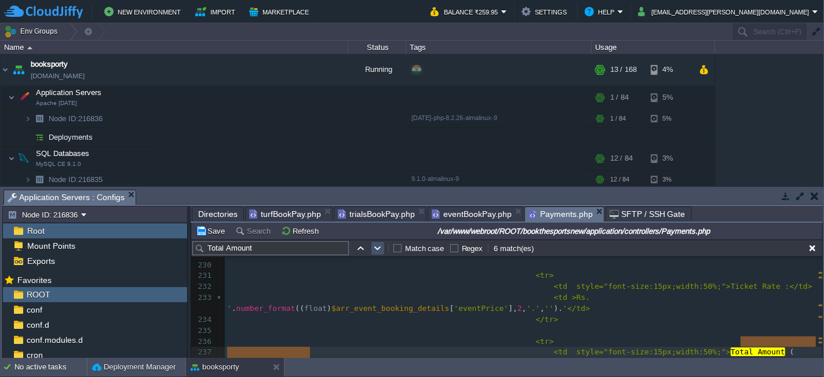
click at [382, 247] on button "button" at bounding box center [378, 248] width 10 height 10
type textarea "Total Amount"
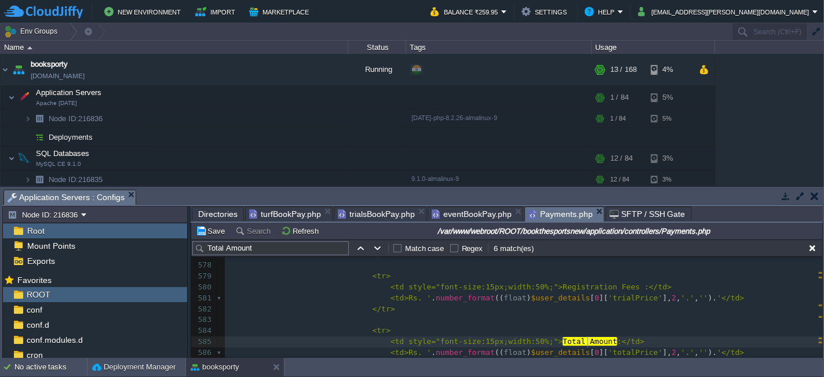
paste textarea
click at [376, 247] on button "button" at bounding box center [378, 248] width 10 height 10
type textarea "Total Amount"
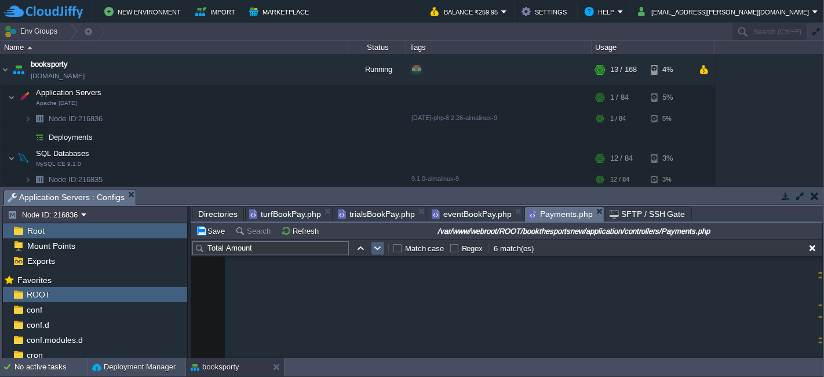
scroll to position [8099, 0]
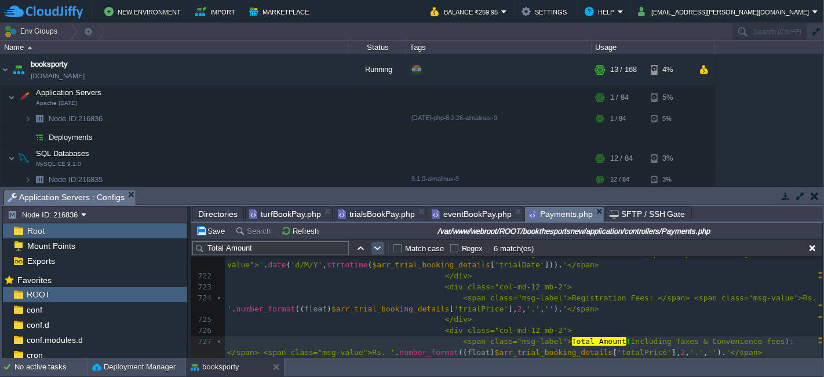
click at [377, 244] on button "button" at bounding box center [378, 248] width 10 height 10
type textarea "Total Amount"
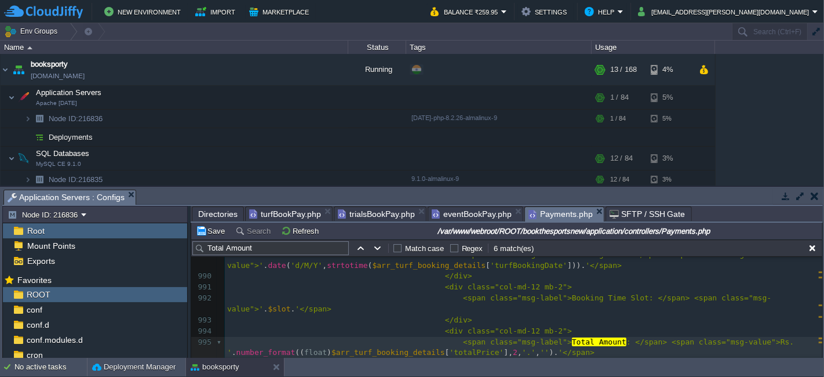
scroll to position [3, 3]
click at [376, 247] on button "button" at bounding box center [378, 248] width 10 height 10
type textarea "Total Amount"
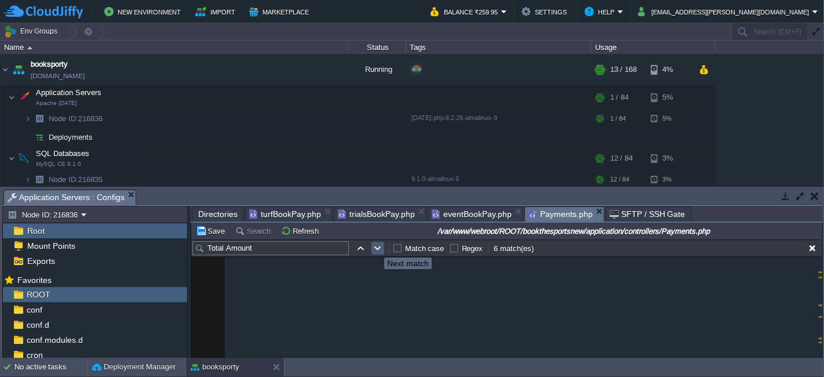
scroll to position [11673, 0]
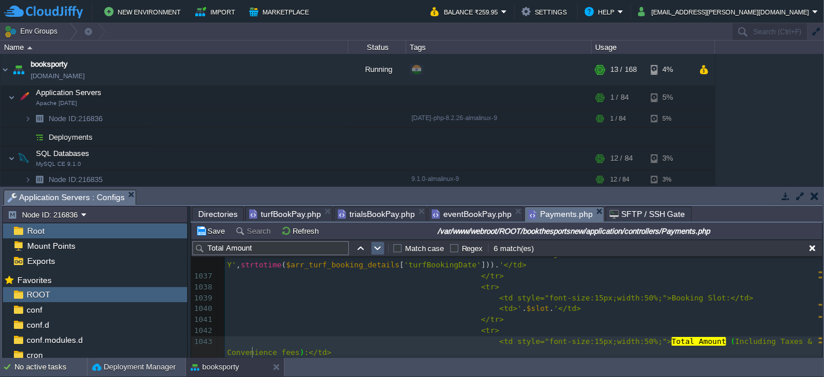
click at [377, 245] on button "button" at bounding box center [378, 248] width 10 height 10
type textarea "Total Amount"
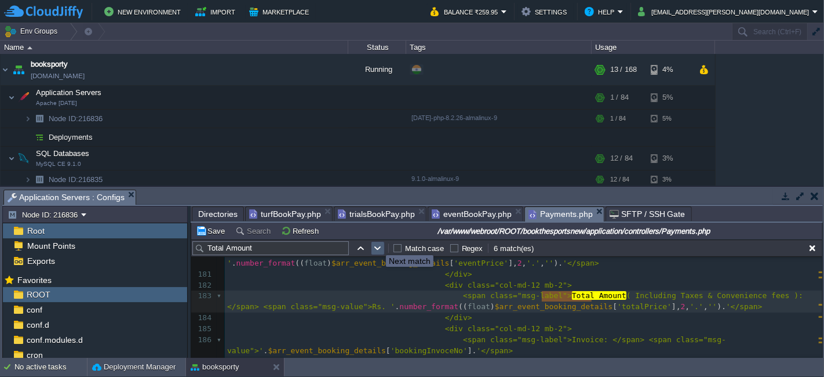
click at [377, 245] on button "button" at bounding box center [378, 248] width 10 height 10
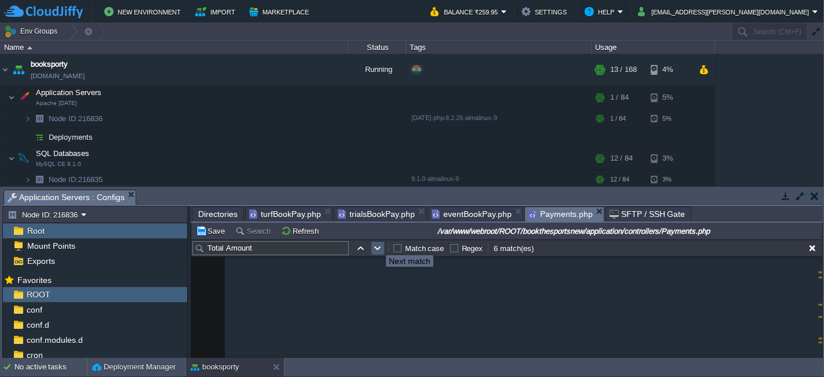
scroll to position [2633, 0]
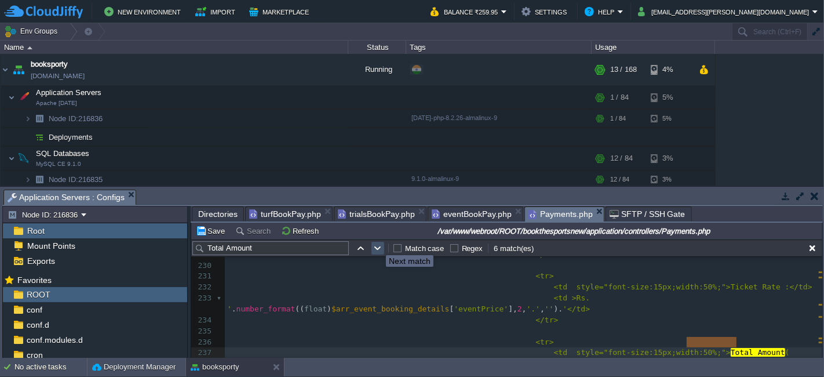
click at [377, 245] on button "button" at bounding box center [378, 248] width 10 height 10
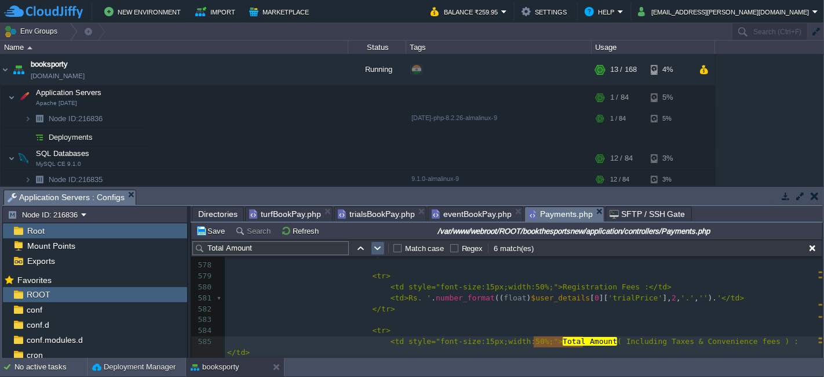
click at [377, 245] on button "button" at bounding box center [378, 248] width 10 height 10
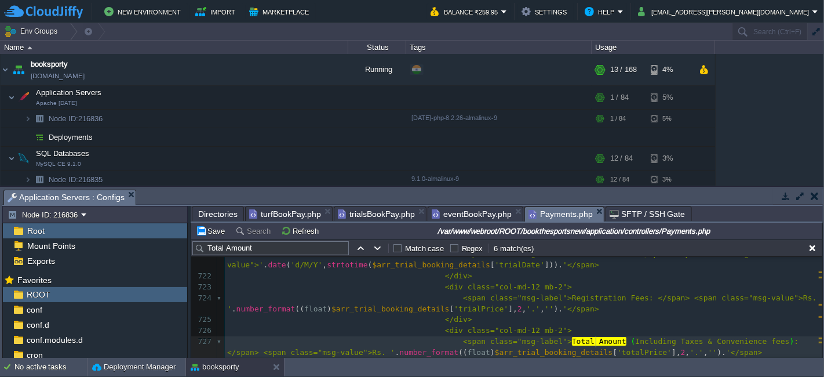
scroll to position [3, 3]
click at [377, 245] on button "button" at bounding box center [378, 248] width 10 height 10
type textarea "Total Amount"
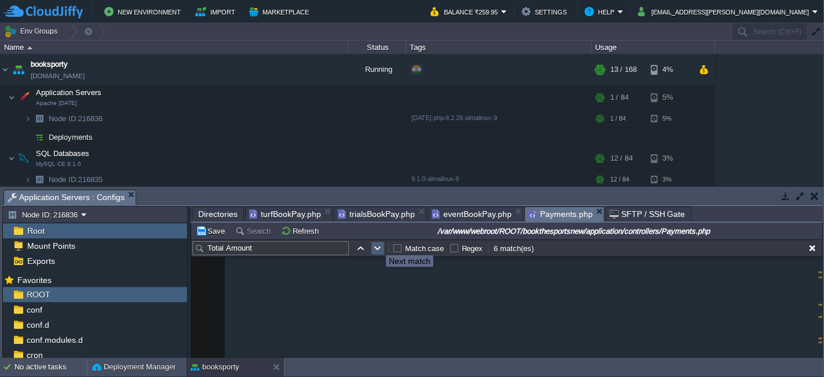
scroll to position [11094, 0]
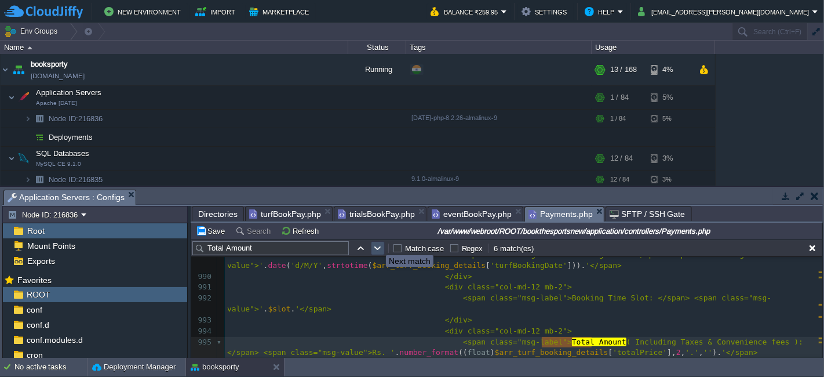
click at [377, 245] on button "button" at bounding box center [378, 248] width 10 height 10
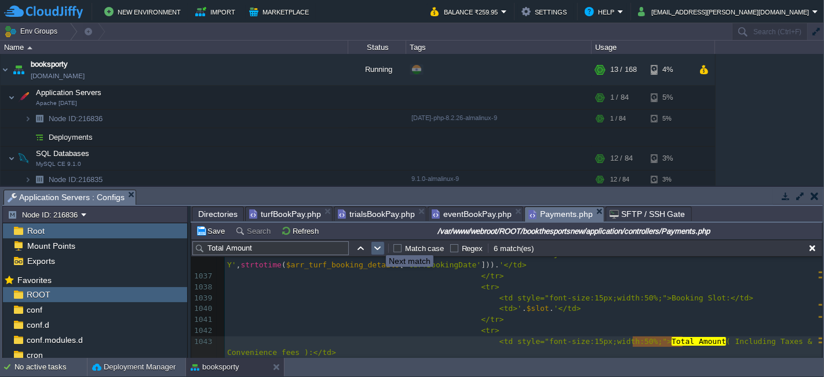
click at [377, 245] on button "button" at bounding box center [378, 248] width 10 height 10
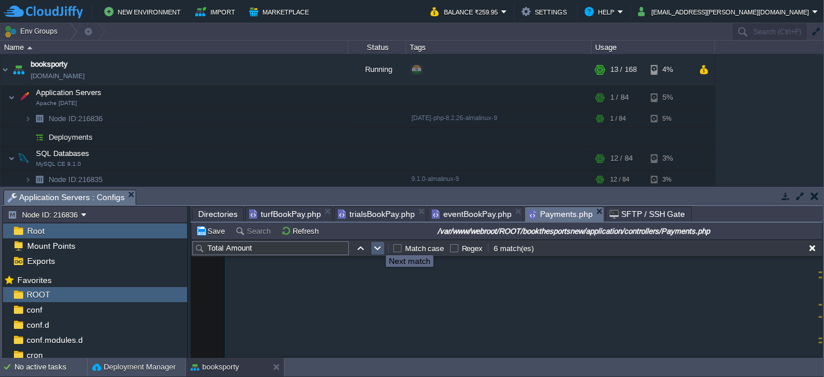
scroll to position [2012, 0]
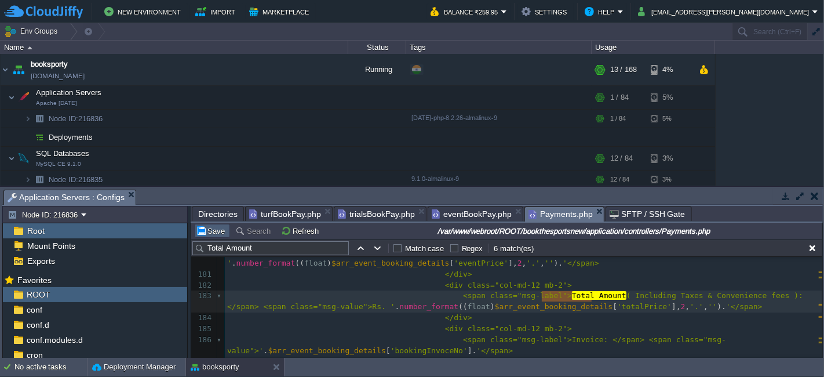
click at [212, 226] on button "Save" at bounding box center [212, 230] width 32 height 10
